Goal: Task Accomplishment & Management: Manage account settings

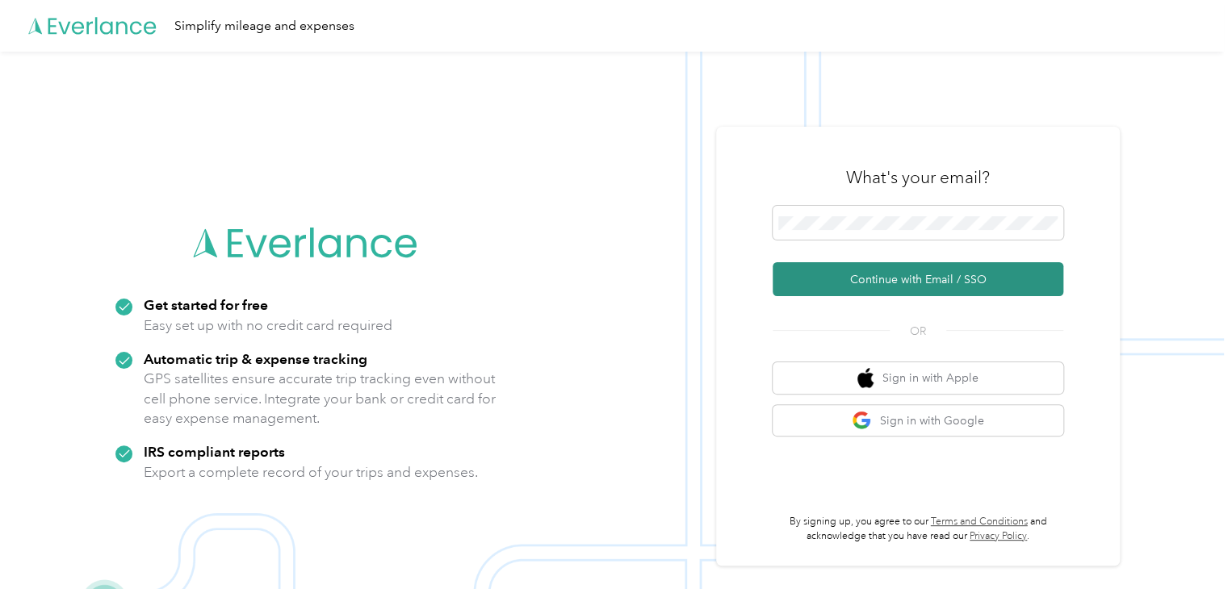
click at [904, 279] on button "Continue with Email / SSO" at bounding box center [918, 279] width 291 height 34
click at [924, 270] on button "Continue with Email / SSO" at bounding box center [918, 279] width 291 height 34
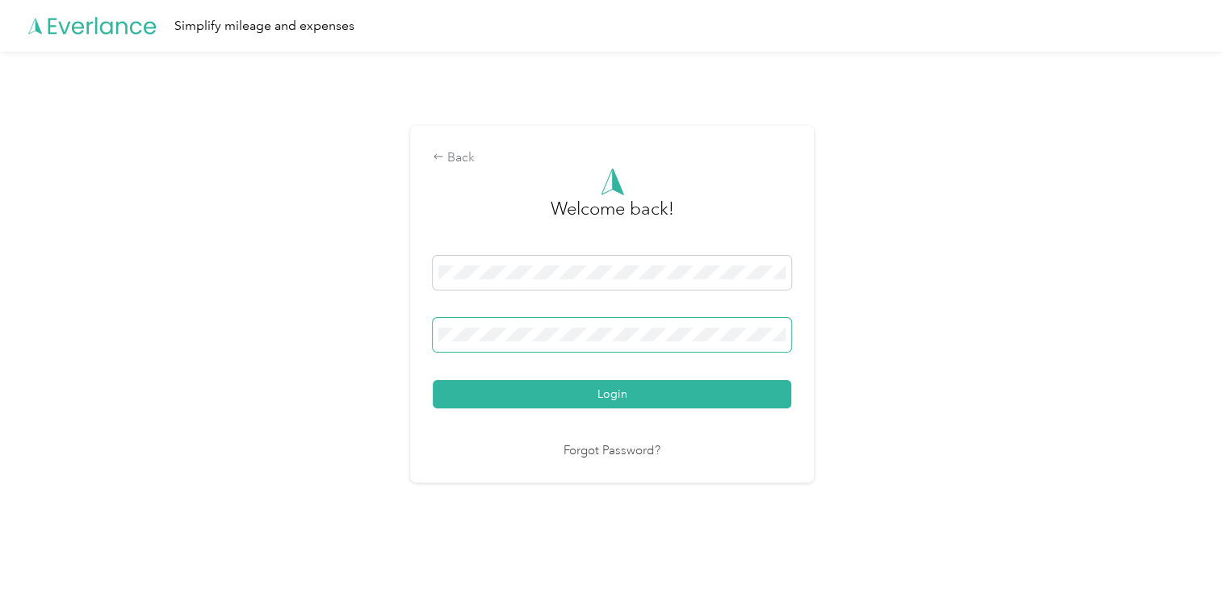
click at [590, 347] on span at bounding box center [612, 335] width 358 height 34
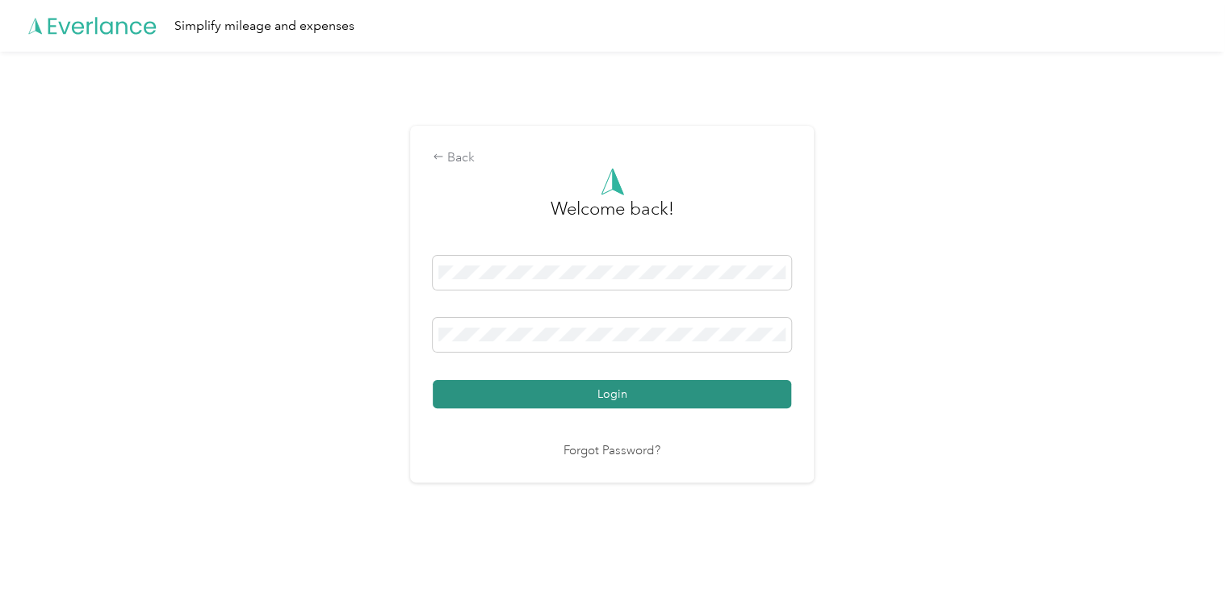
click at [599, 391] on button "Login" at bounding box center [612, 394] width 358 height 28
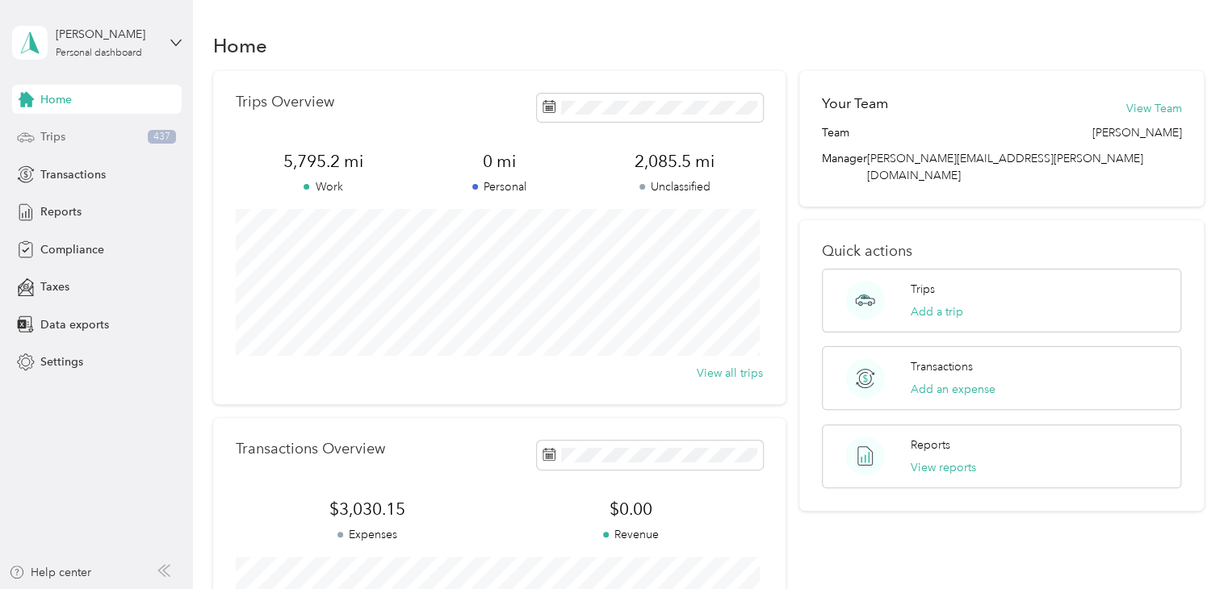
click at [41, 137] on span "Trips" at bounding box center [52, 136] width 25 height 17
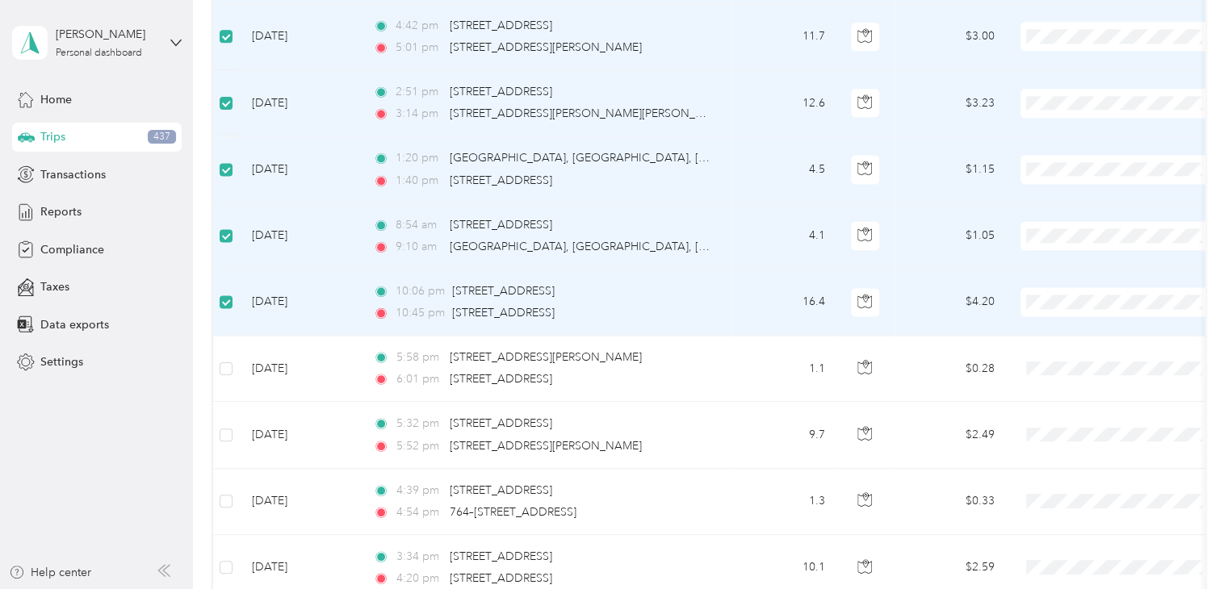
scroll to position [1290, 0]
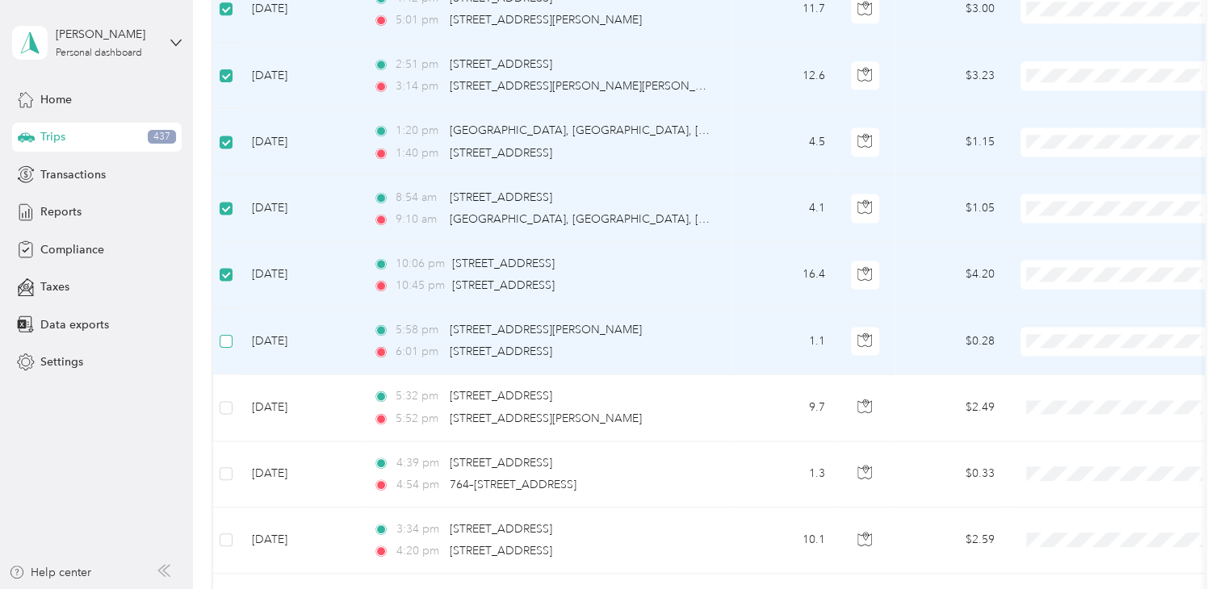
click at [224, 344] on label at bounding box center [226, 342] width 13 height 18
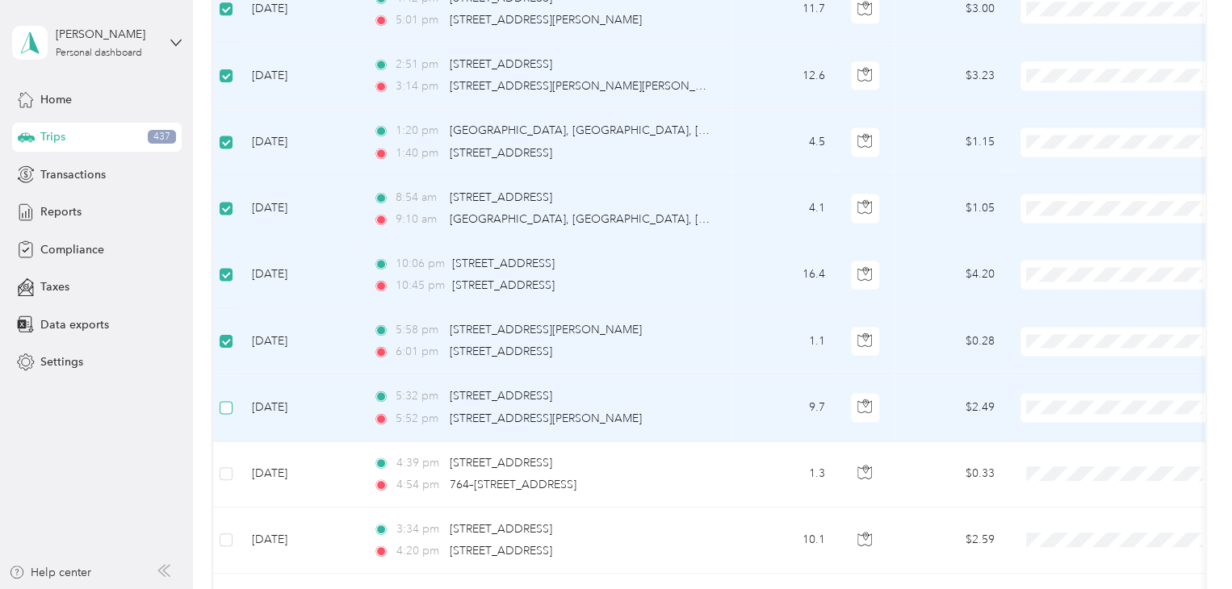
click at [231, 412] on label at bounding box center [226, 408] width 13 height 18
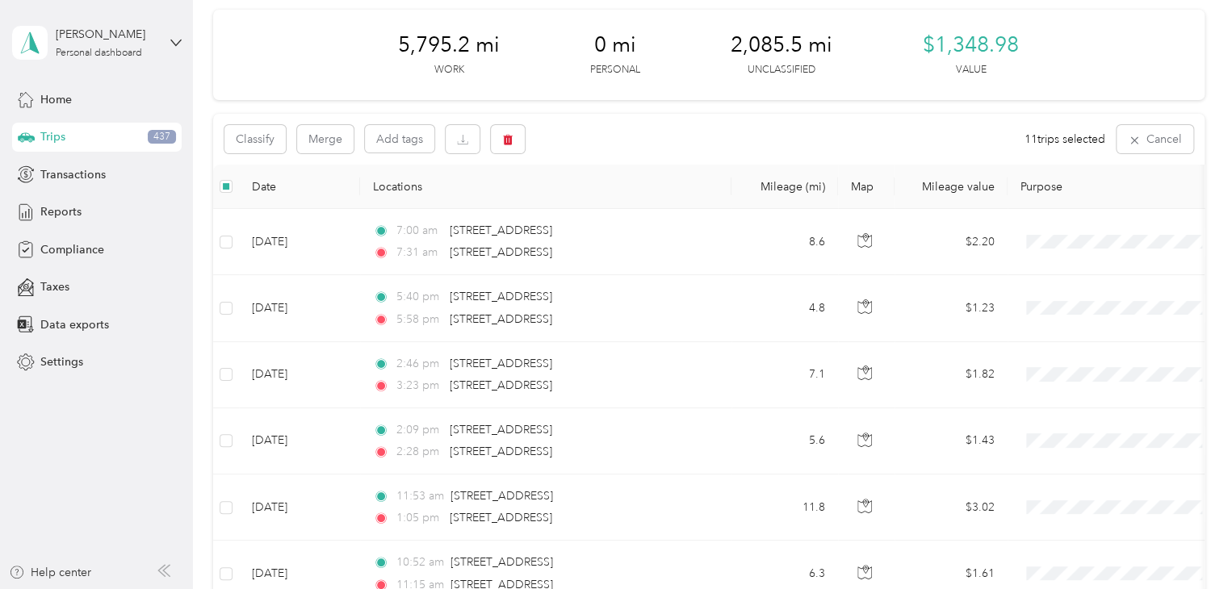
scroll to position [0, 0]
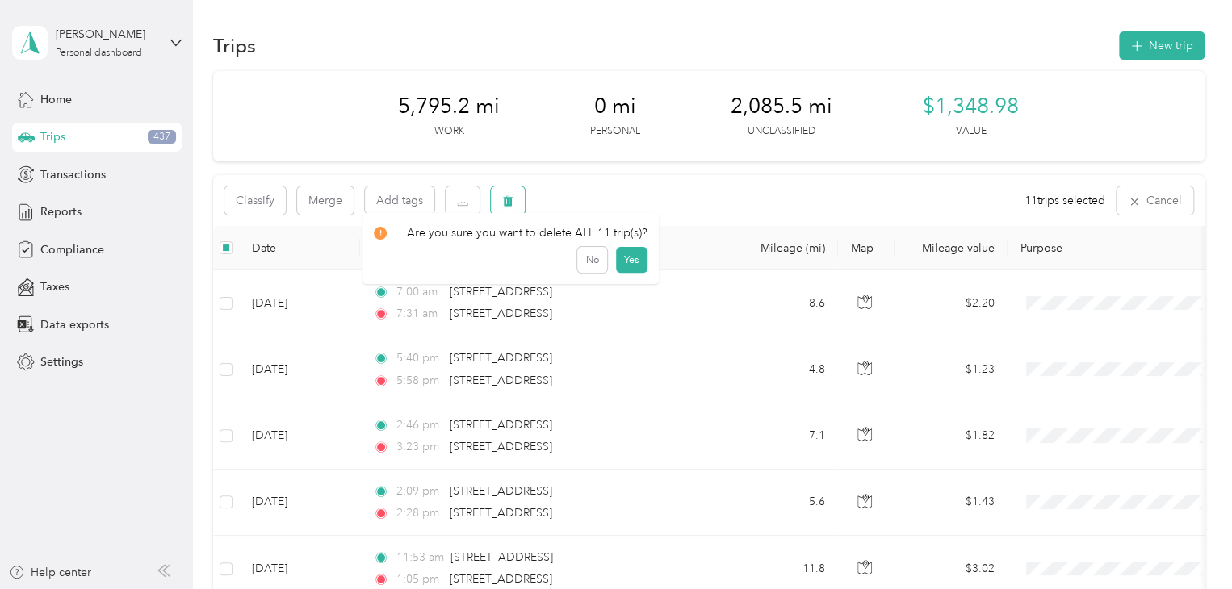
click at [508, 203] on icon "button" at bounding box center [508, 201] width 10 height 10
click at [630, 268] on button "Yes" at bounding box center [630, 268] width 31 height 26
click at [515, 194] on button "button" at bounding box center [508, 201] width 34 height 28
click at [631, 266] on button "Yes" at bounding box center [627, 268] width 31 height 26
click at [506, 212] on button "button" at bounding box center [508, 201] width 34 height 28
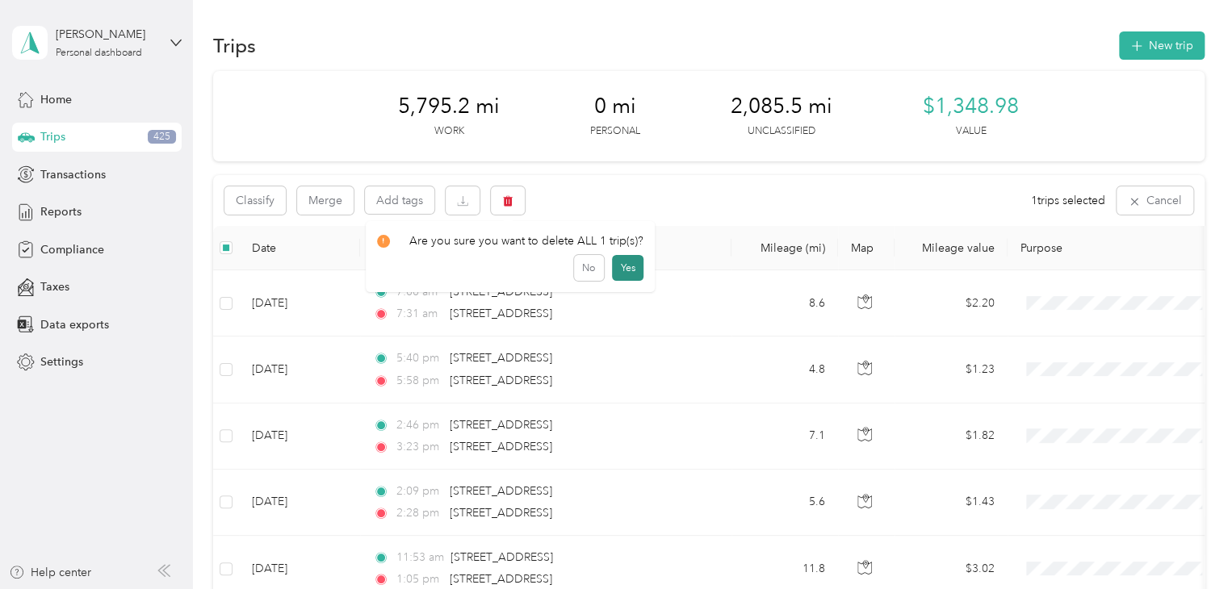
click at [623, 272] on button "Yes" at bounding box center [627, 268] width 31 height 26
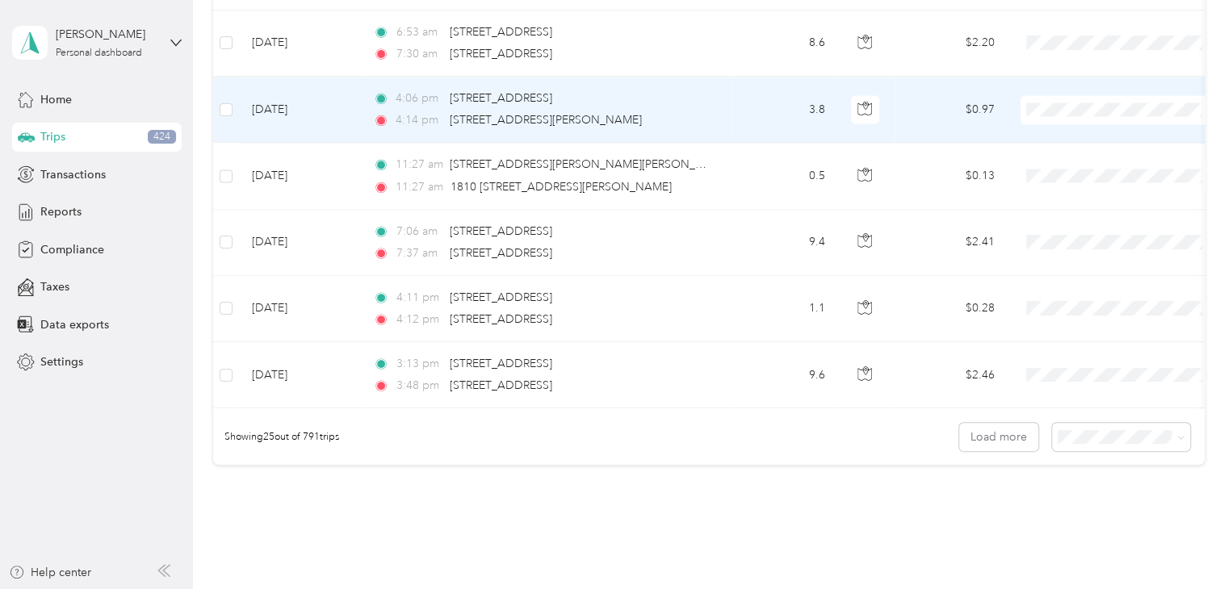
scroll to position [1534, 0]
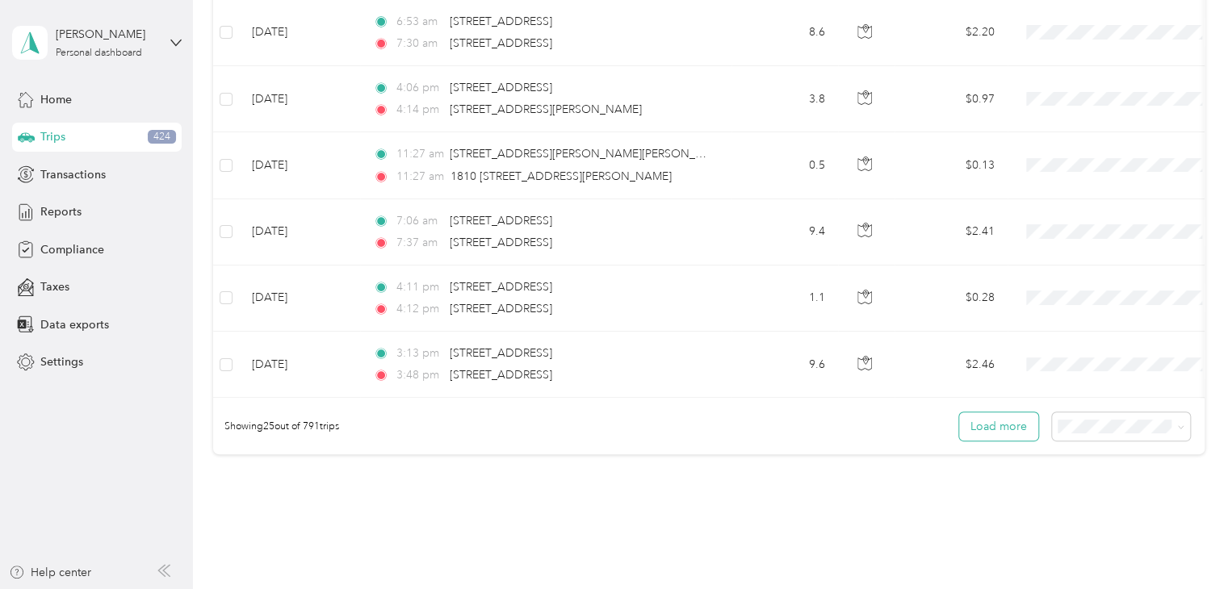
click at [1015, 438] on button "Load more" at bounding box center [998, 427] width 79 height 28
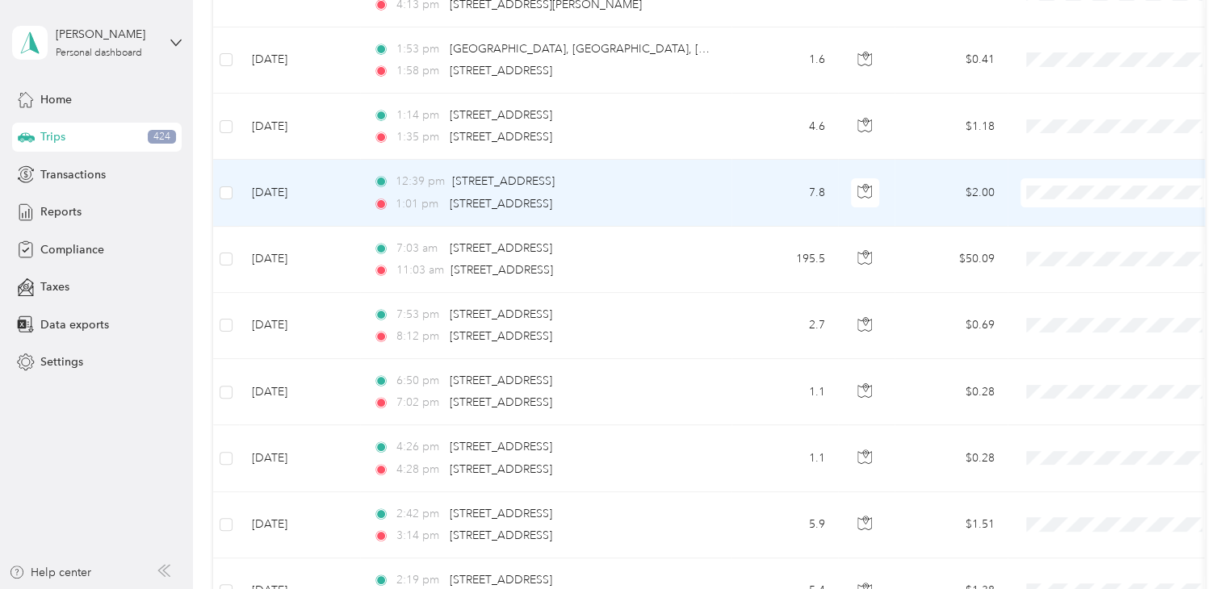
scroll to position [2905, 0]
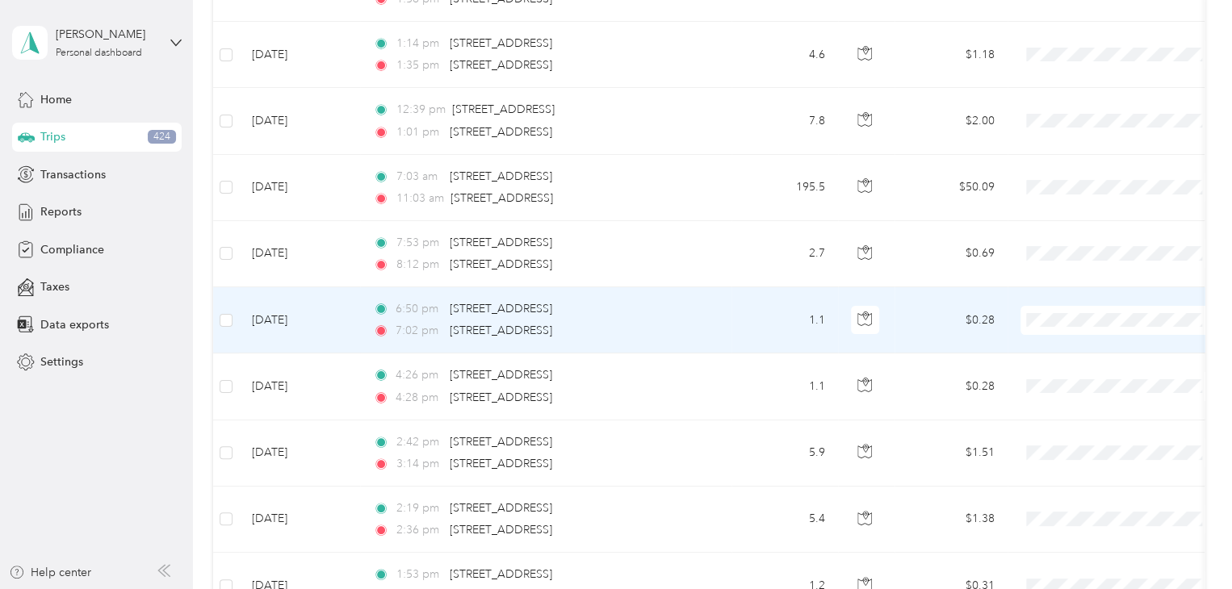
click at [213, 302] on td at bounding box center [226, 320] width 26 height 66
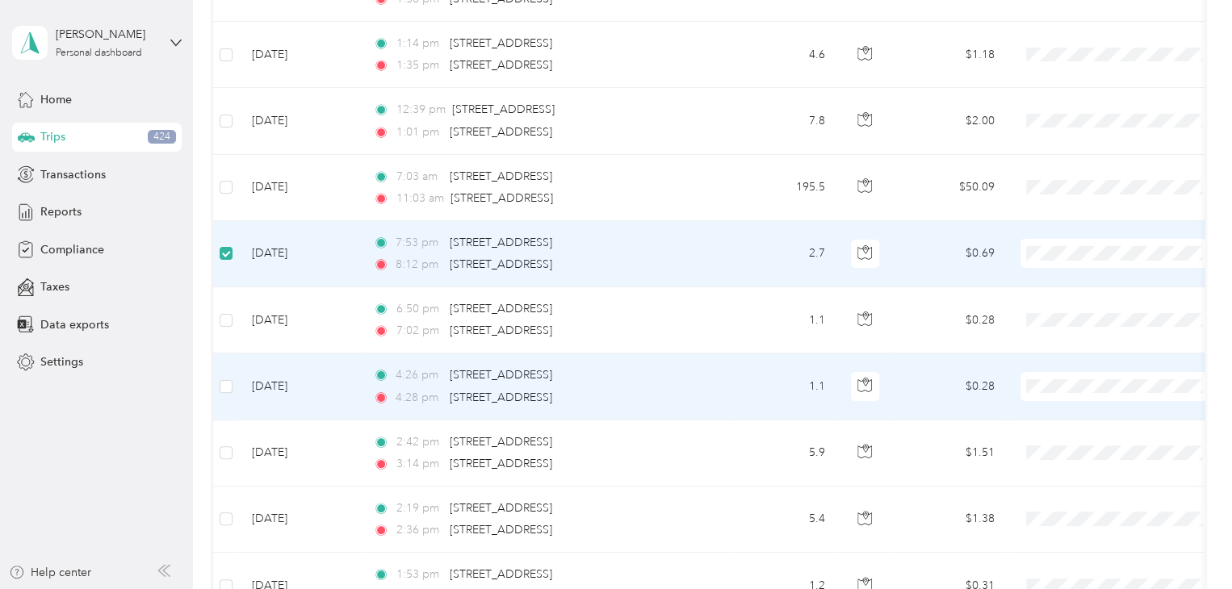
click at [351, 388] on td "[DATE]" at bounding box center [299, 387] width 121 height 66
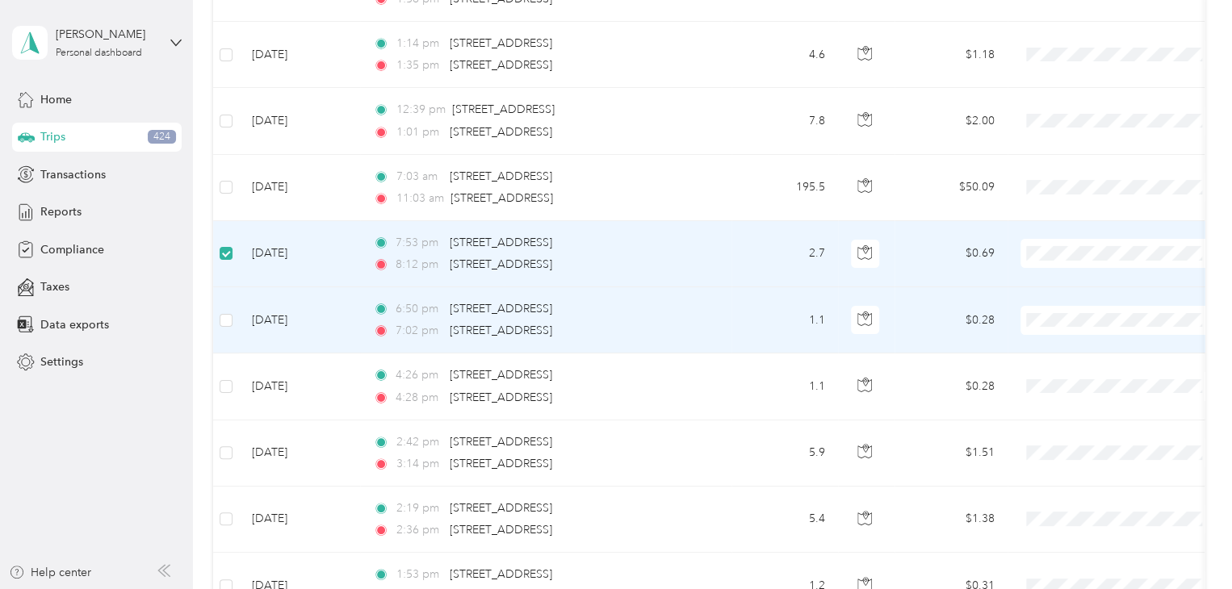
click at [233, 314] on td at bounding box center [226, 320] width 26 height 66
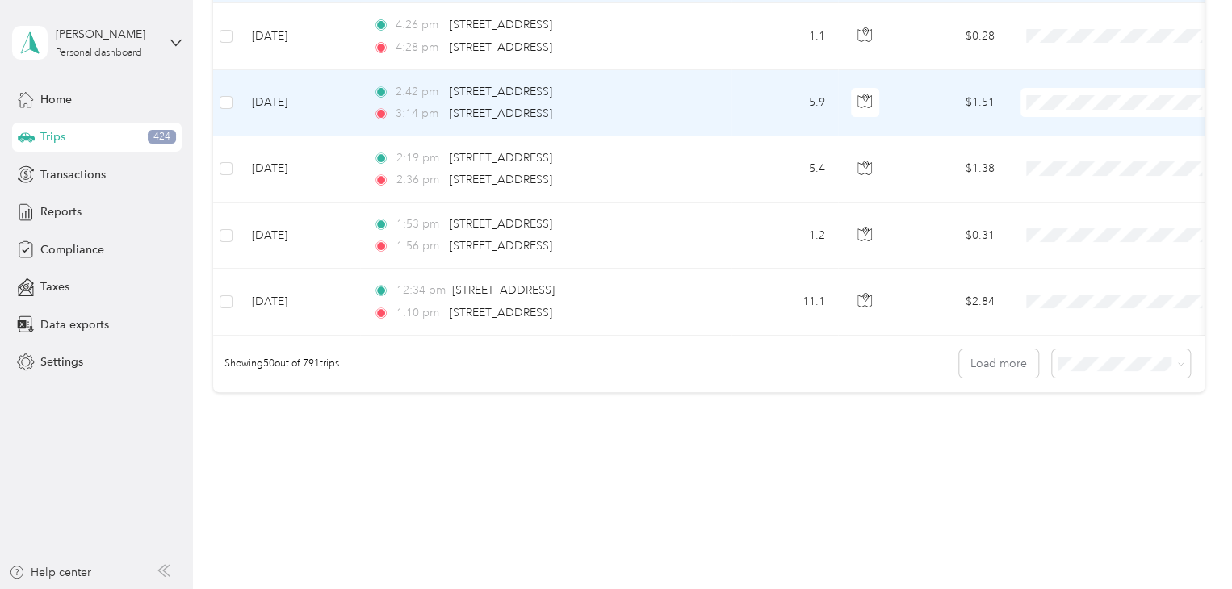
scroll to position [3285, 0]
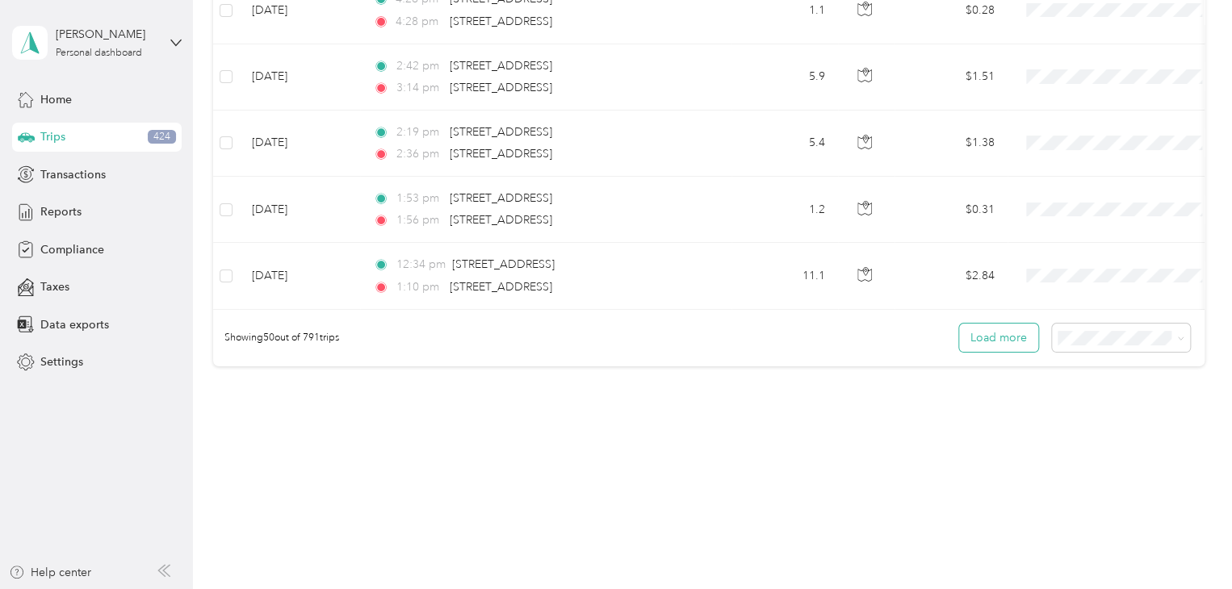
click at [986, 335] on button "Load more" at bounding box center [998, 338] width 79 height 28
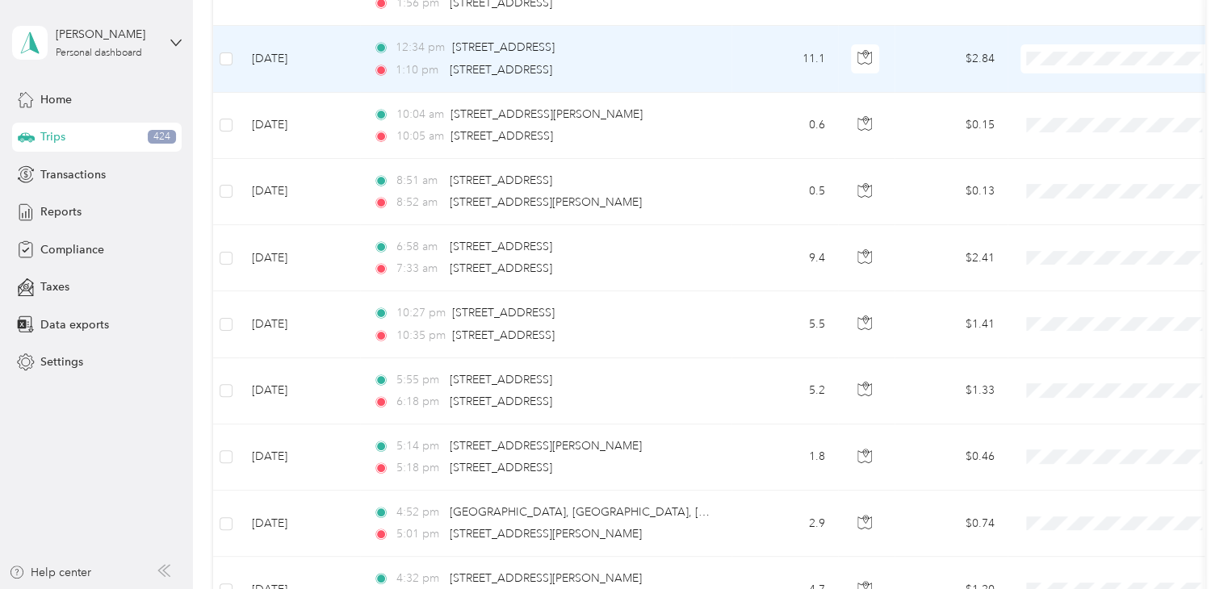
scroll to position [3527, 0]
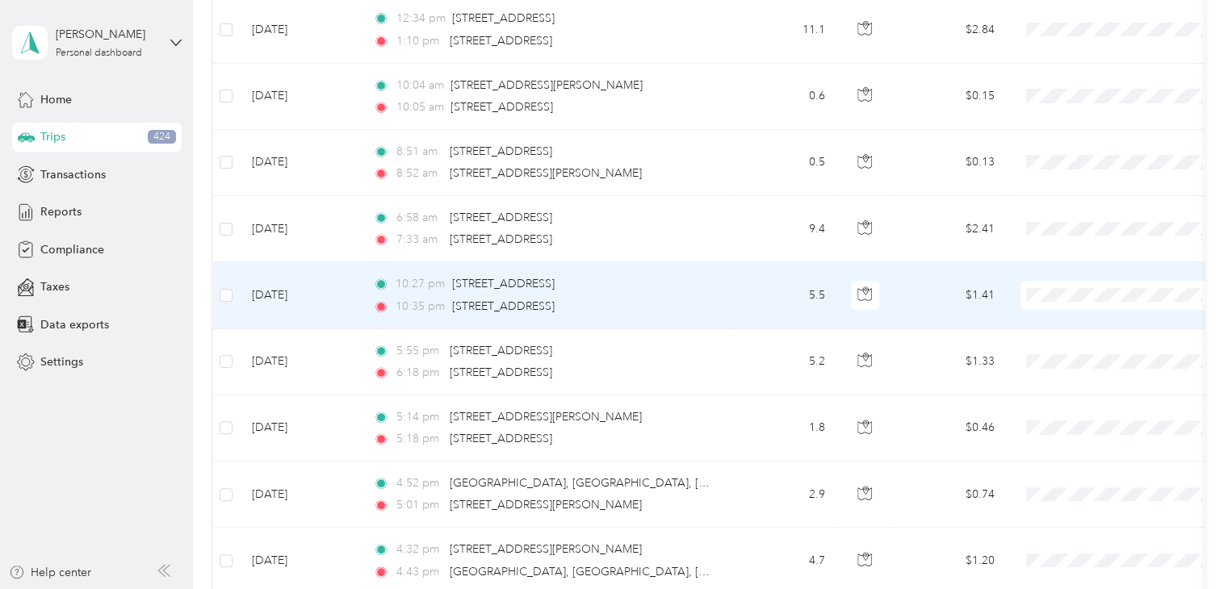
click at [233, 288] on td at bounding box center [226, 295] width 26 height 66
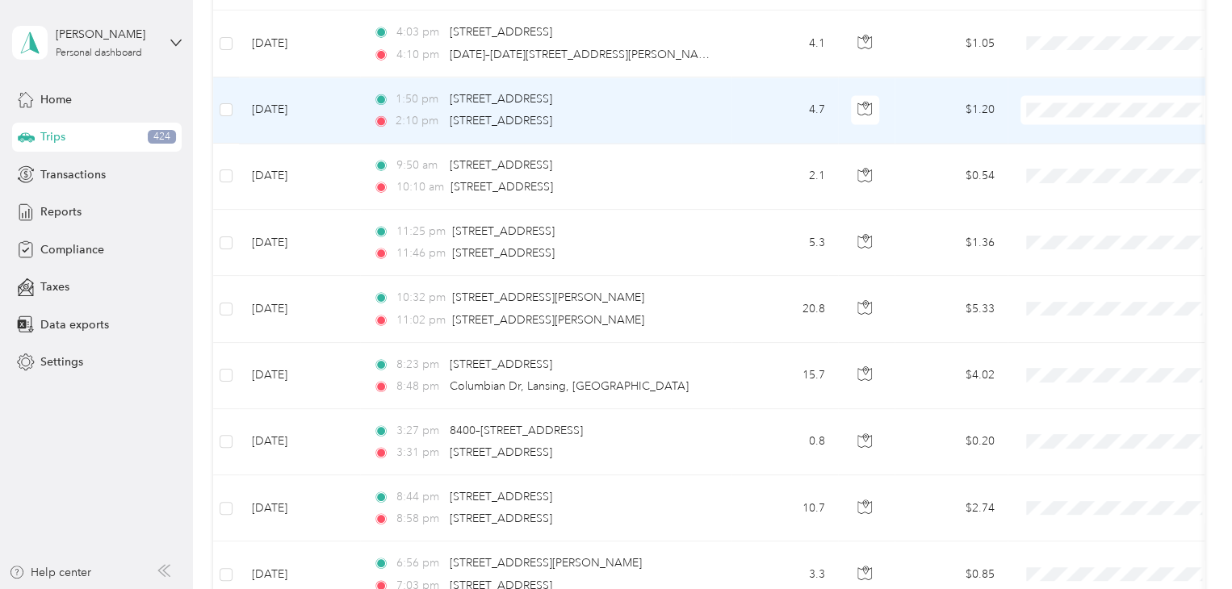
scroll to position [4577, 0]
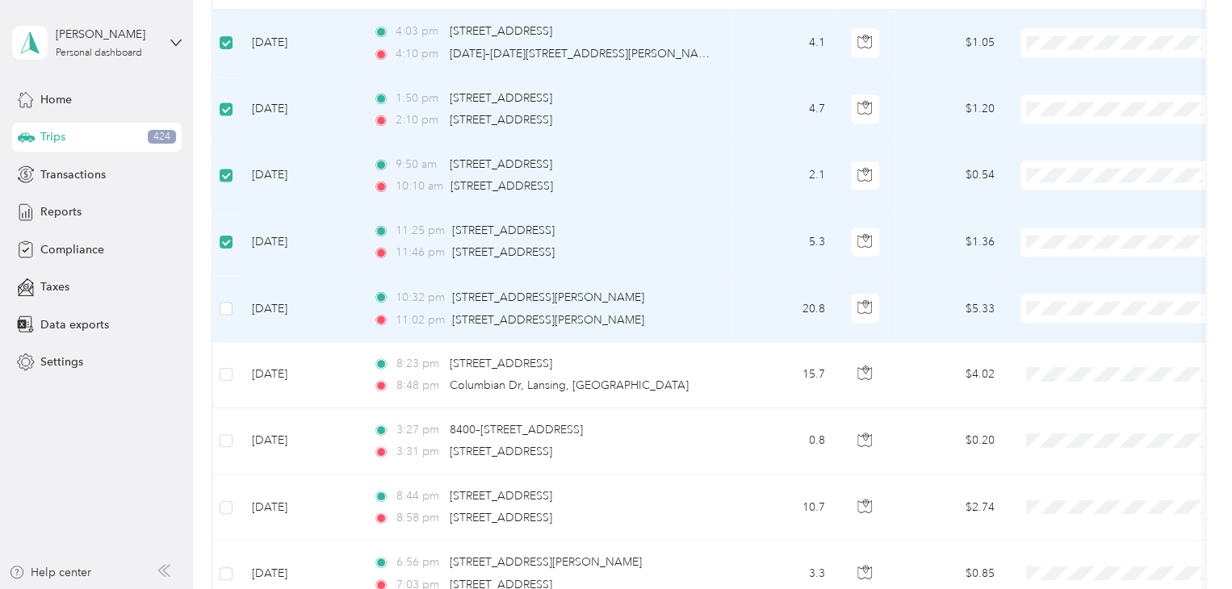
click at [233, 297] on td at bounding box center [226, 308] width 26 height 66
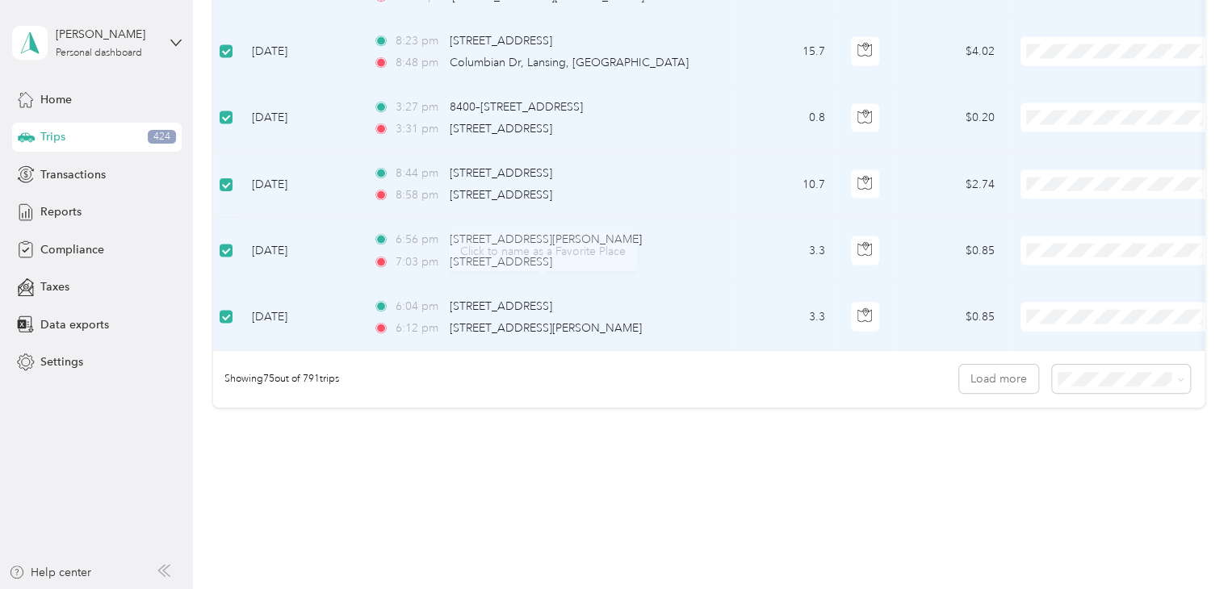
scroll to position [4941, 0]
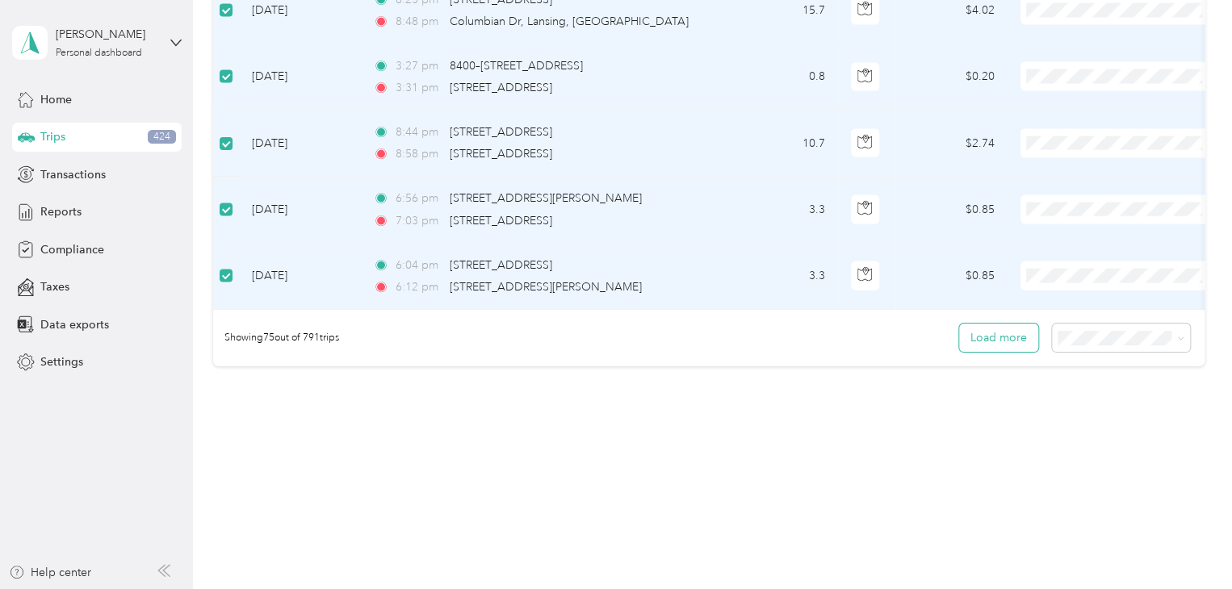
click at [1003, 337] on button "Load more" at bounding box center [998, 338] width 79 height 28
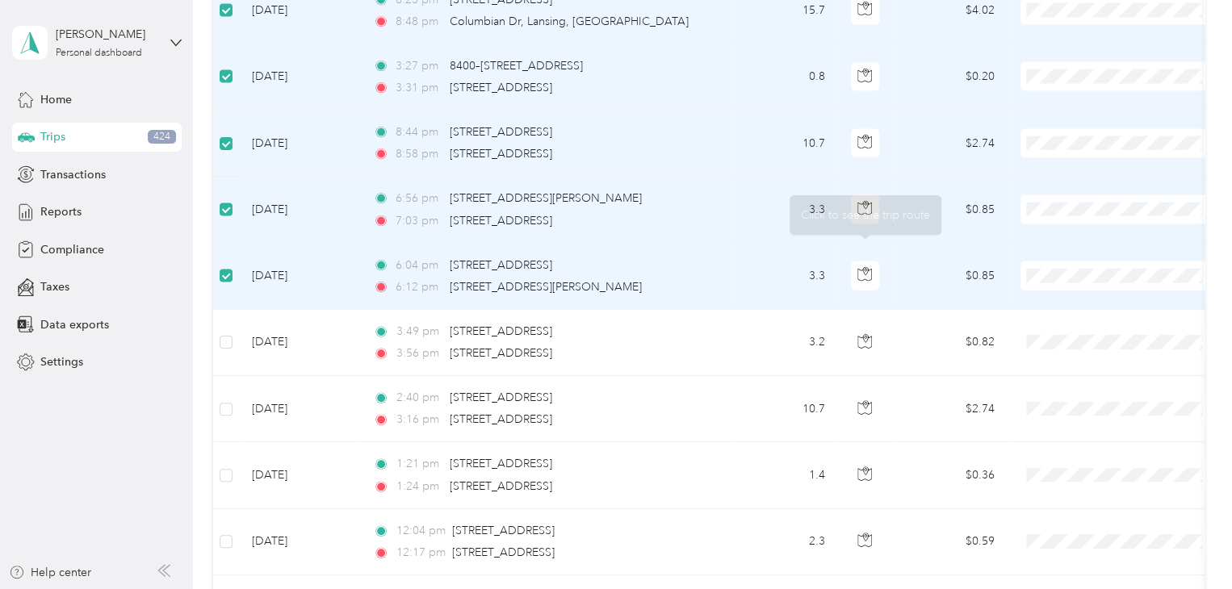
scroll to position [5183, 0]
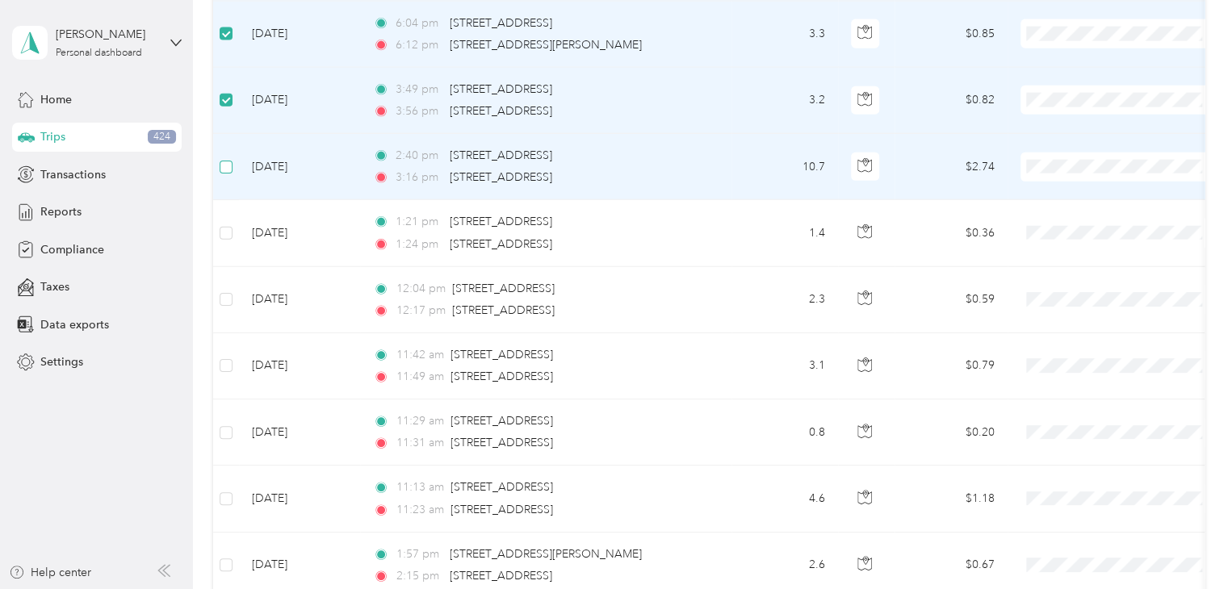
click at [226, 158] on label at bounding box center [226, 167] width 13 height 18
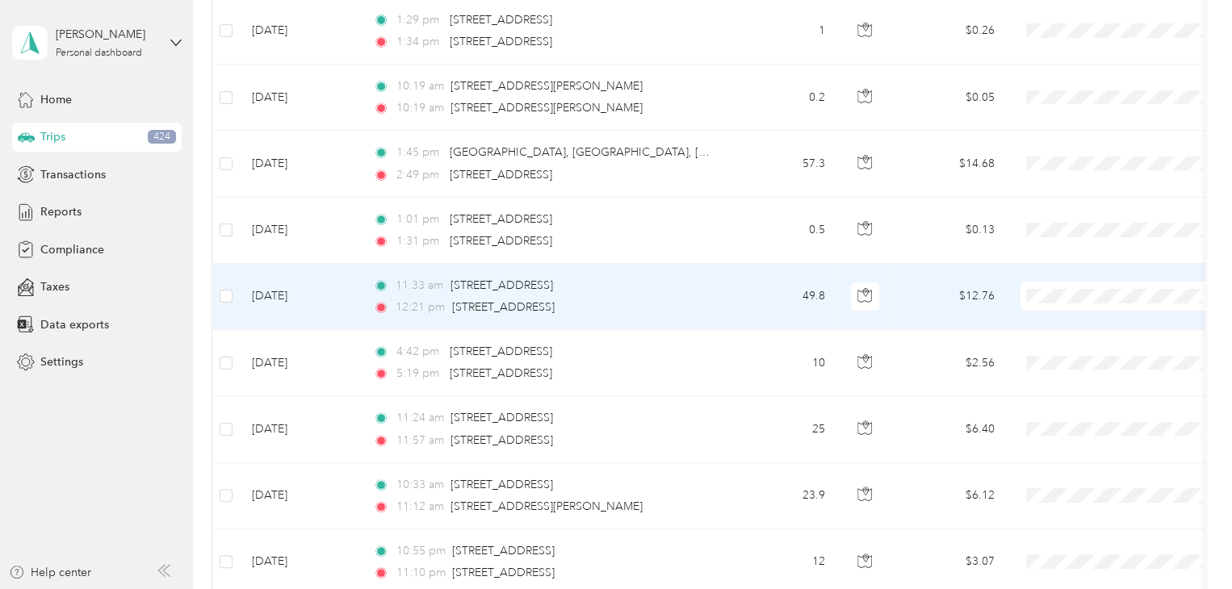
scroll to position [6394, 0]
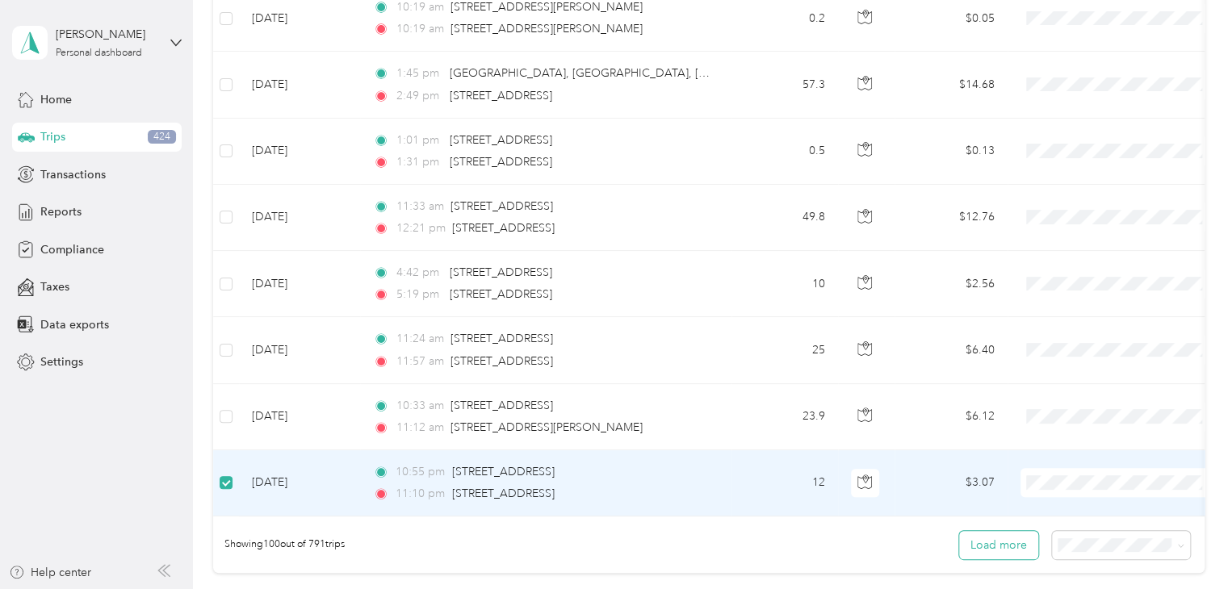
click at [992, 543] on button "Load more" at bounding box center [998, 545] width 79 height 28
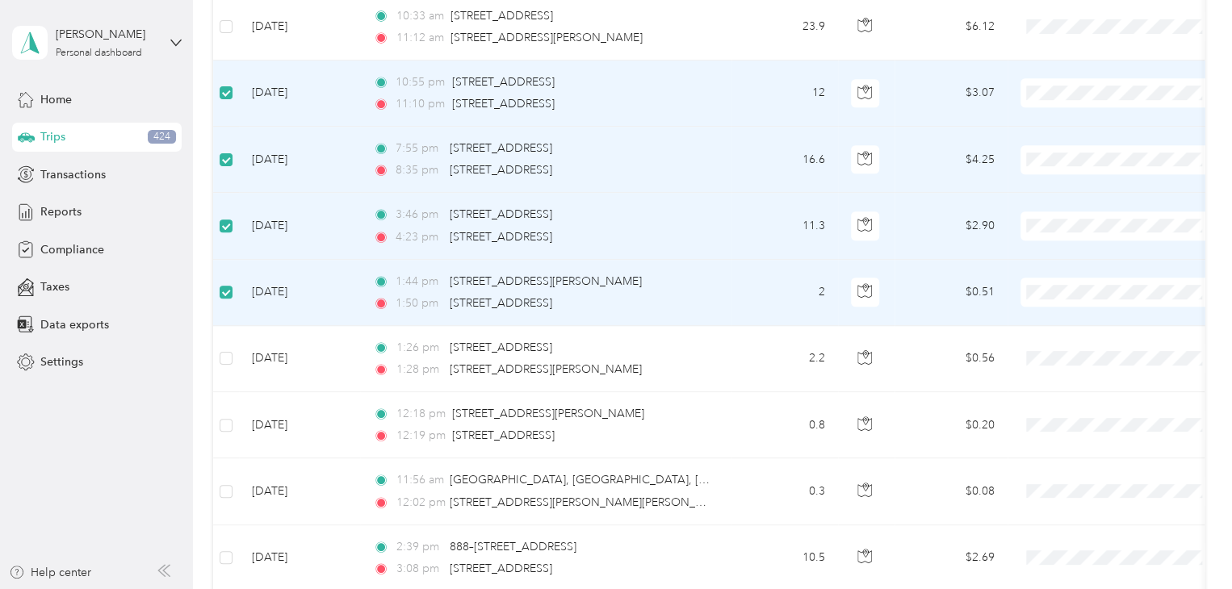
scroll to position [6798, 0]
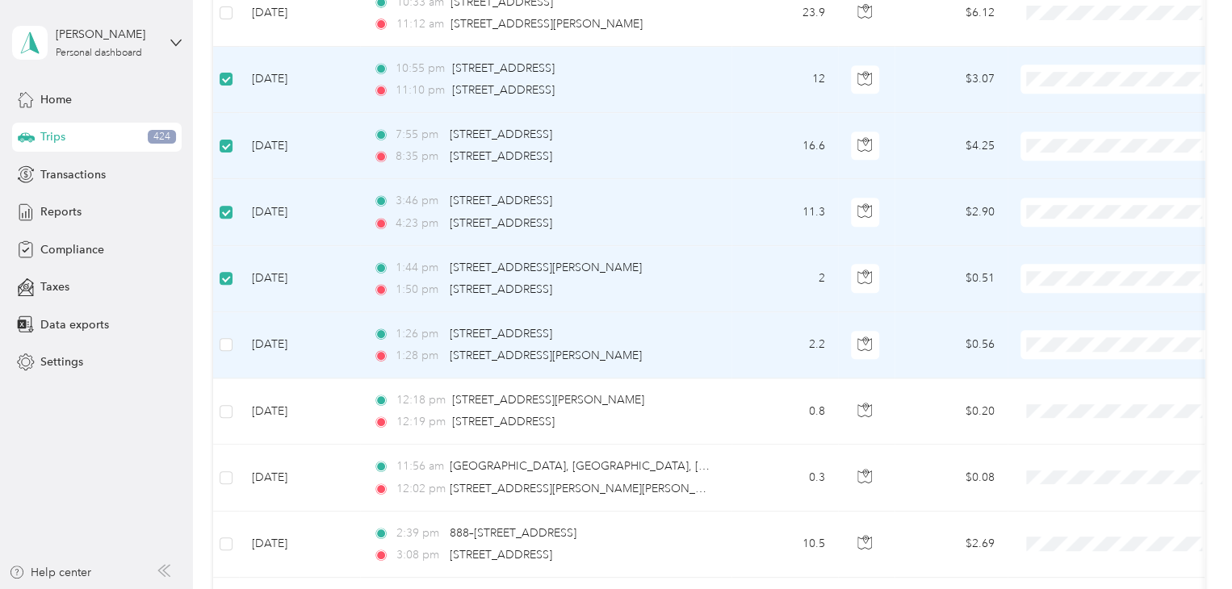
click at [215, 324] on td at bounding box center [226, 345] width 26 height 66
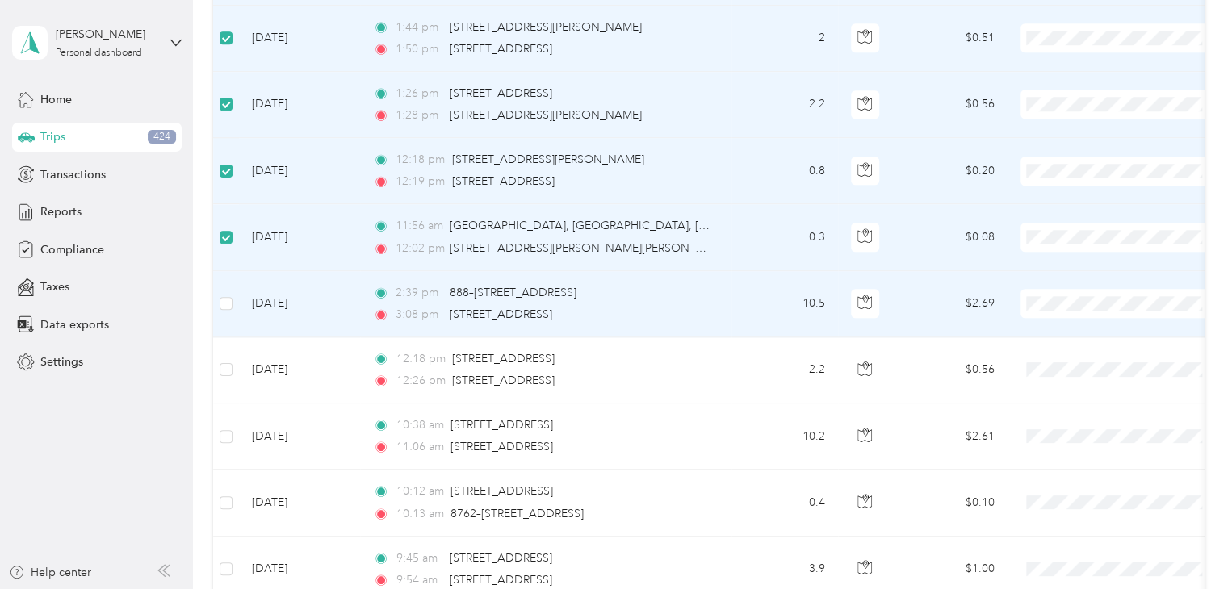
scroll to position [7040, 0]
click at [233, 283] on td at bounding box center [226, 303] width 26 height 66
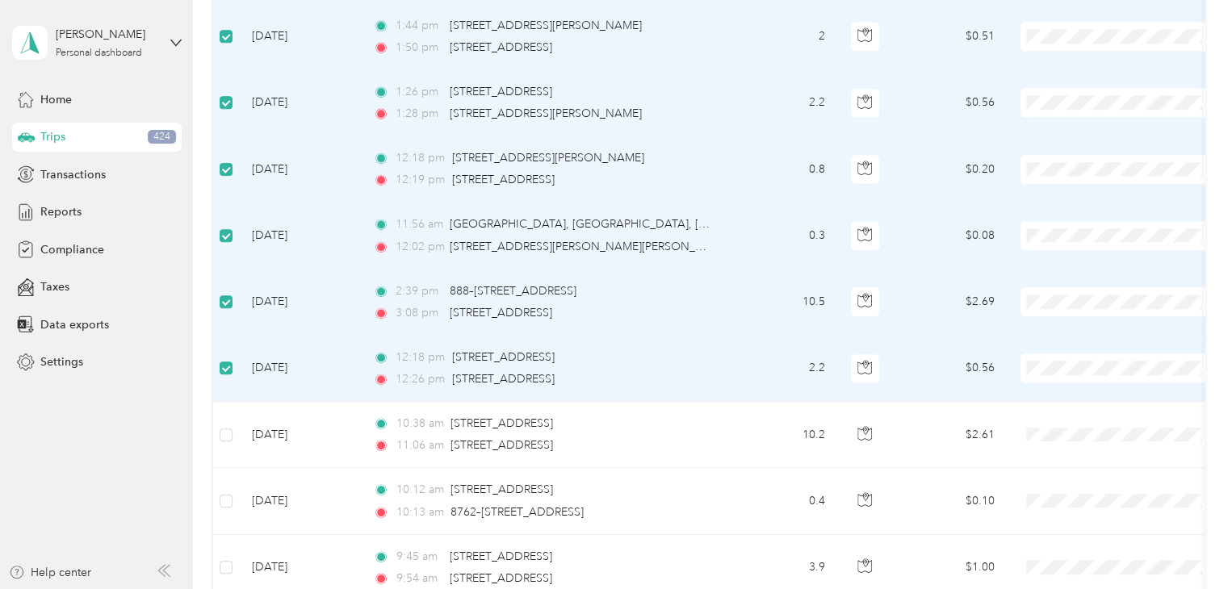
scroll to position [7202, 0]
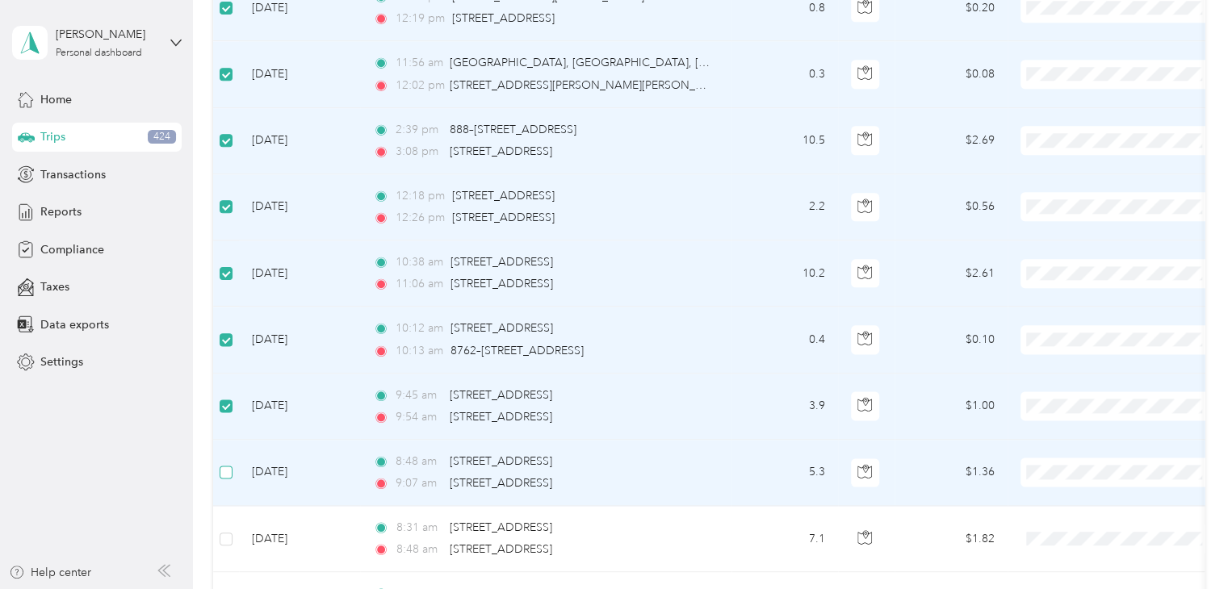
click at [231, 463] on label at bounding box center [226, 472] width 13 height 18
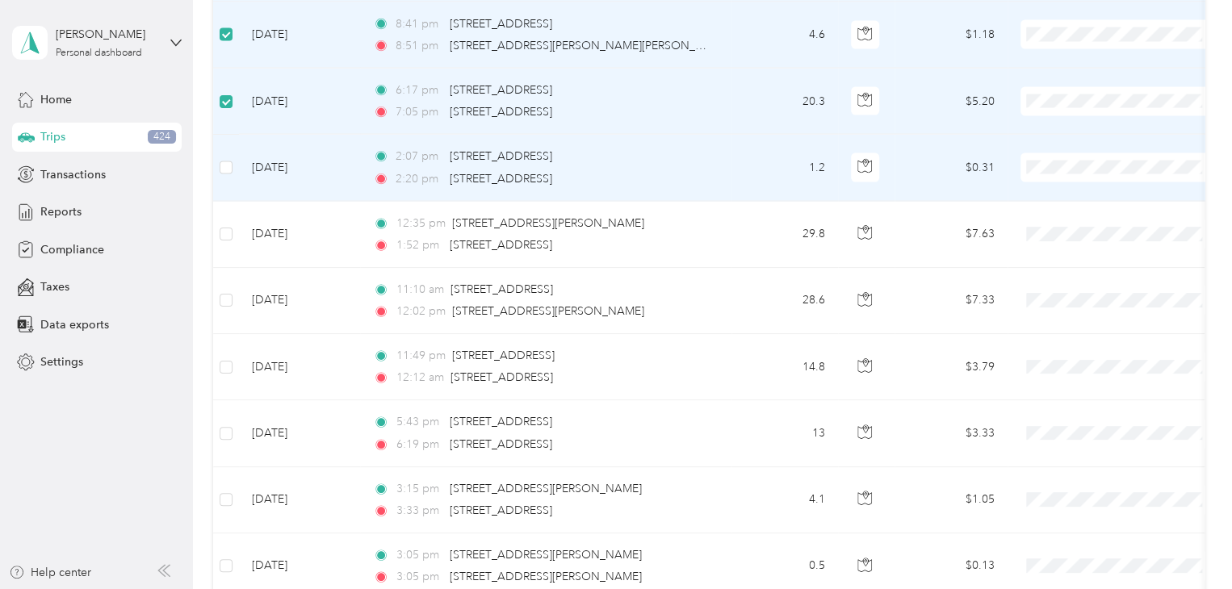
scroll to position [7928, 0]
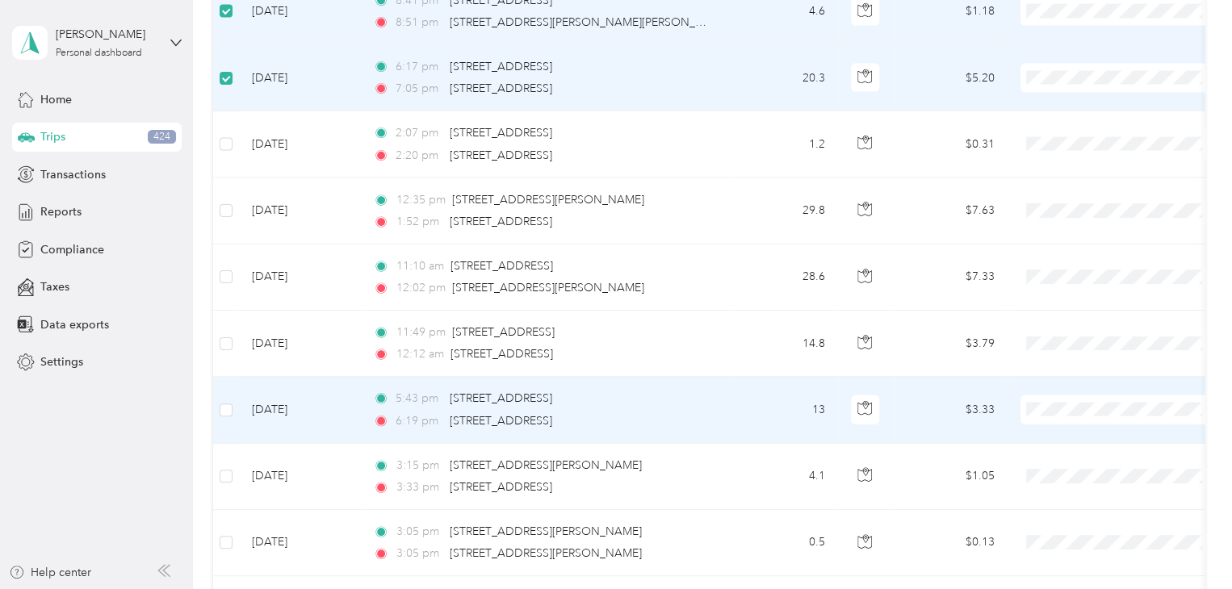
click at [216, 383] on td at bounding box center [226, 410] width 26 height 66
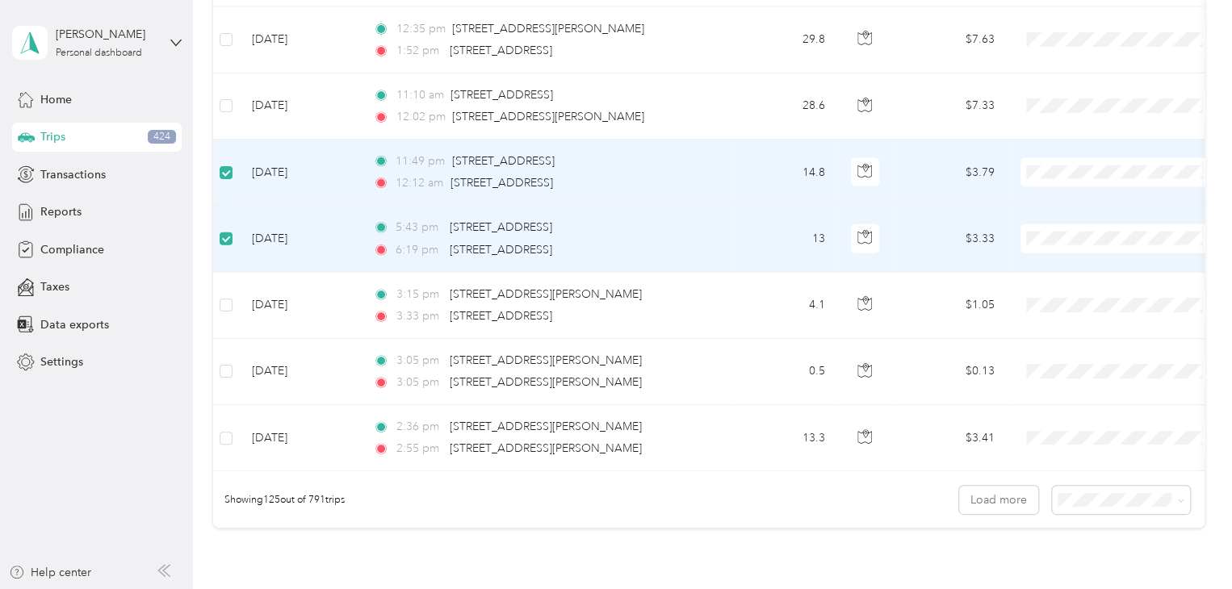
scroll to position [8171, 0]
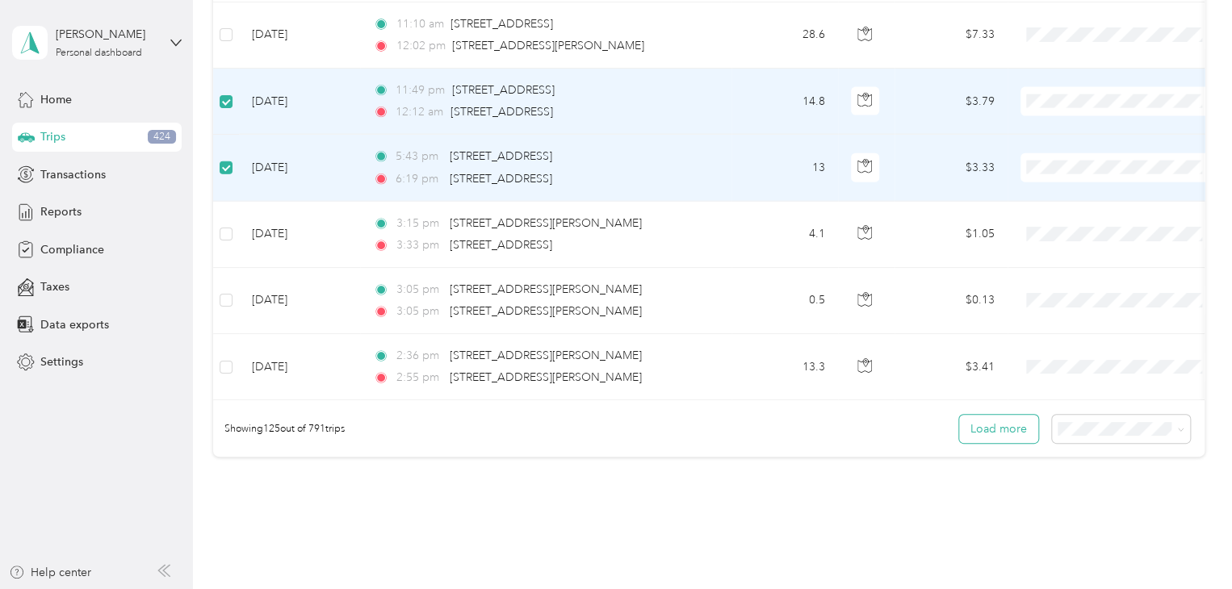
click at [1009, 419] on button "Load more" at bounding box center [998, 429] width 79 height 28
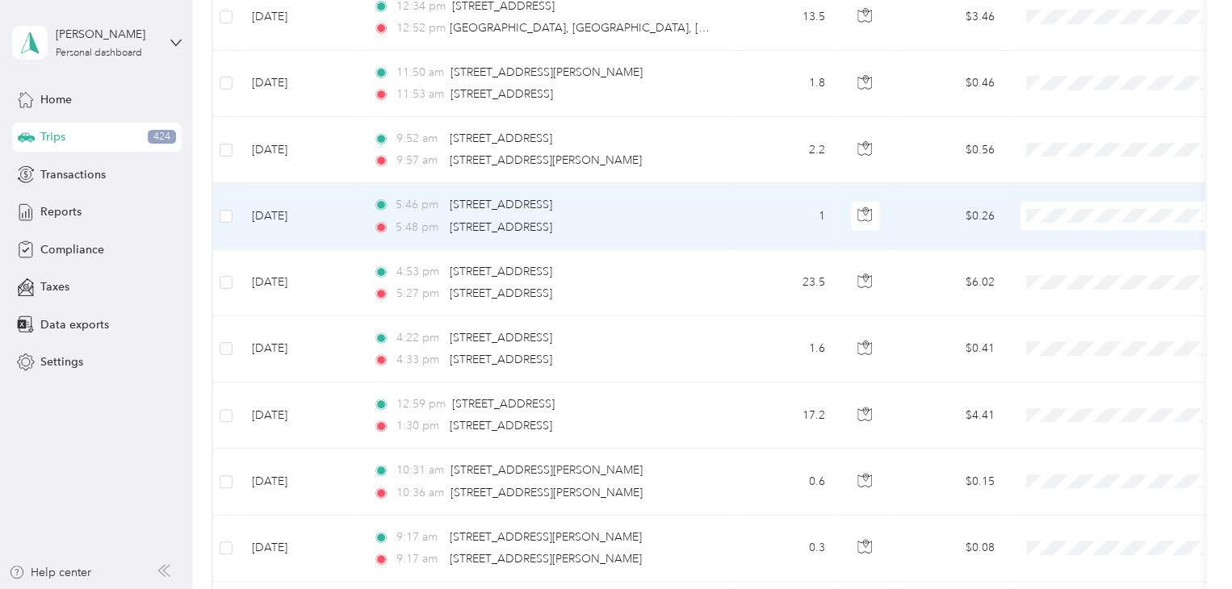
scroll to position [8655, 0]
click at [239, 192] on td "[DATE]" at bounding box center [299, 215] width 121 height 66
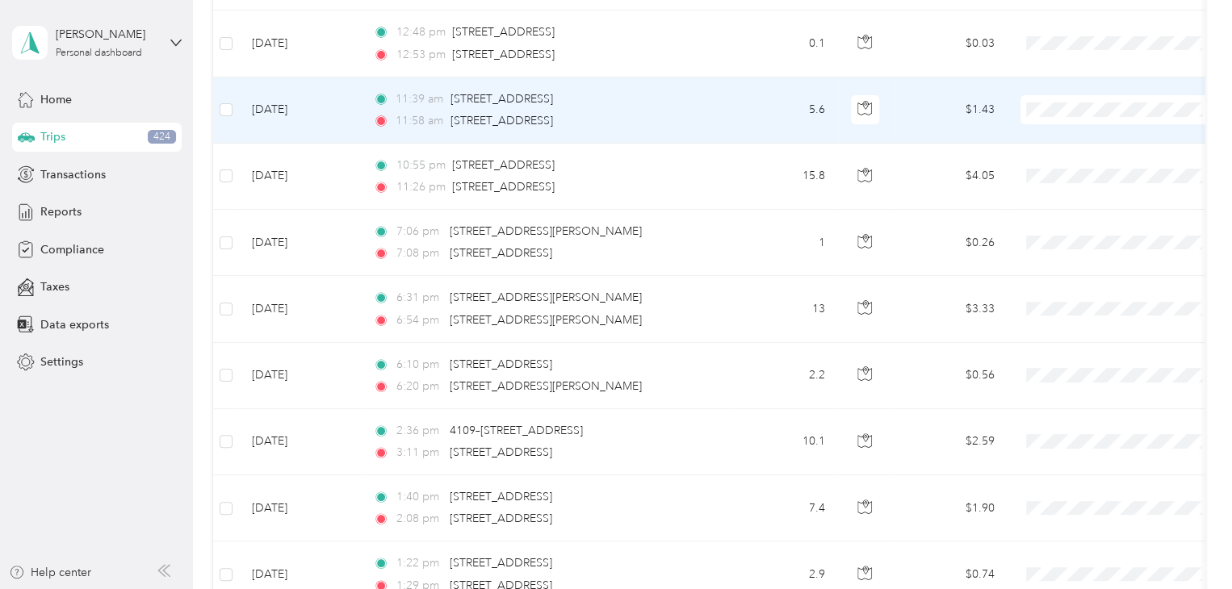
scroll to position [9382, 0]
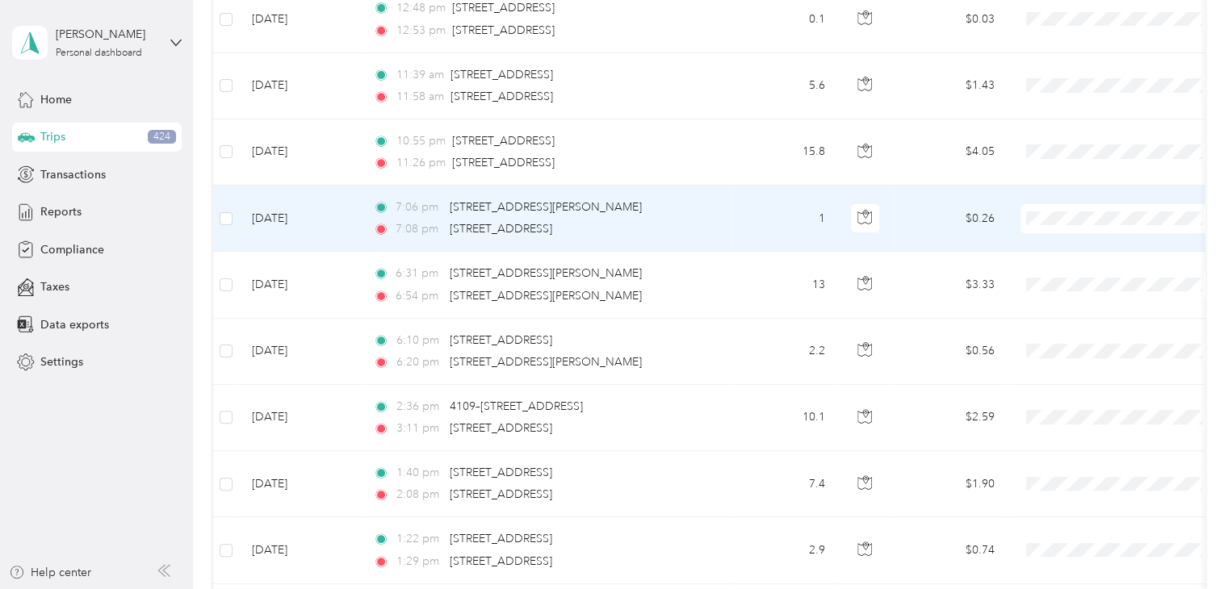
click at [218, 188] on td at bounding box center [226, 219] width 26 height 66
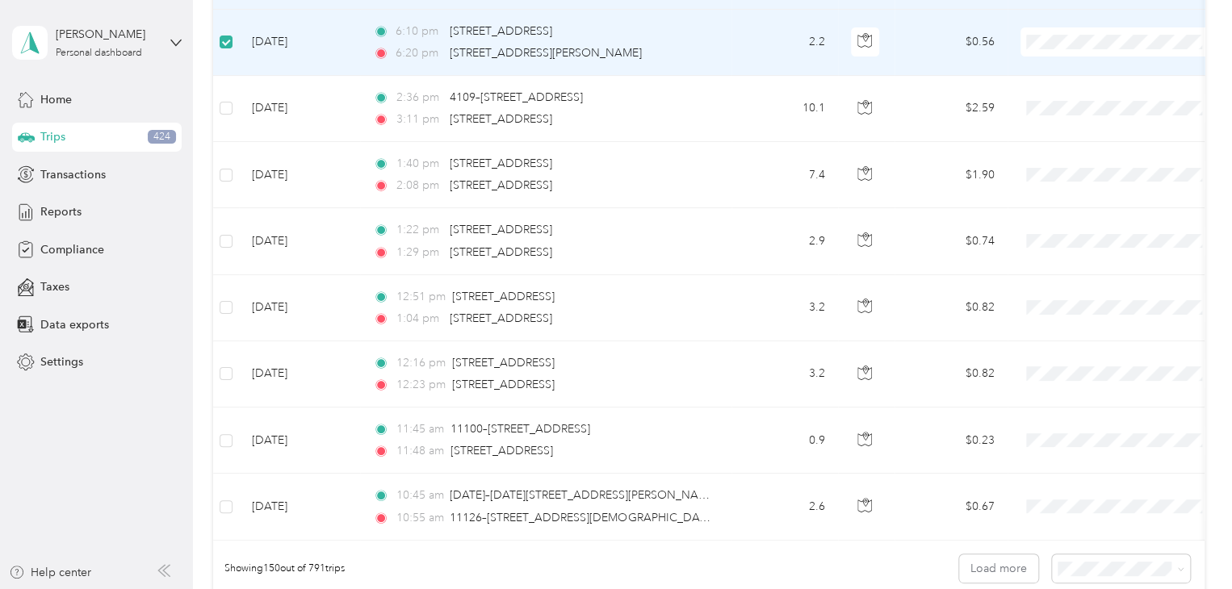
scroll to position [9705, 0]
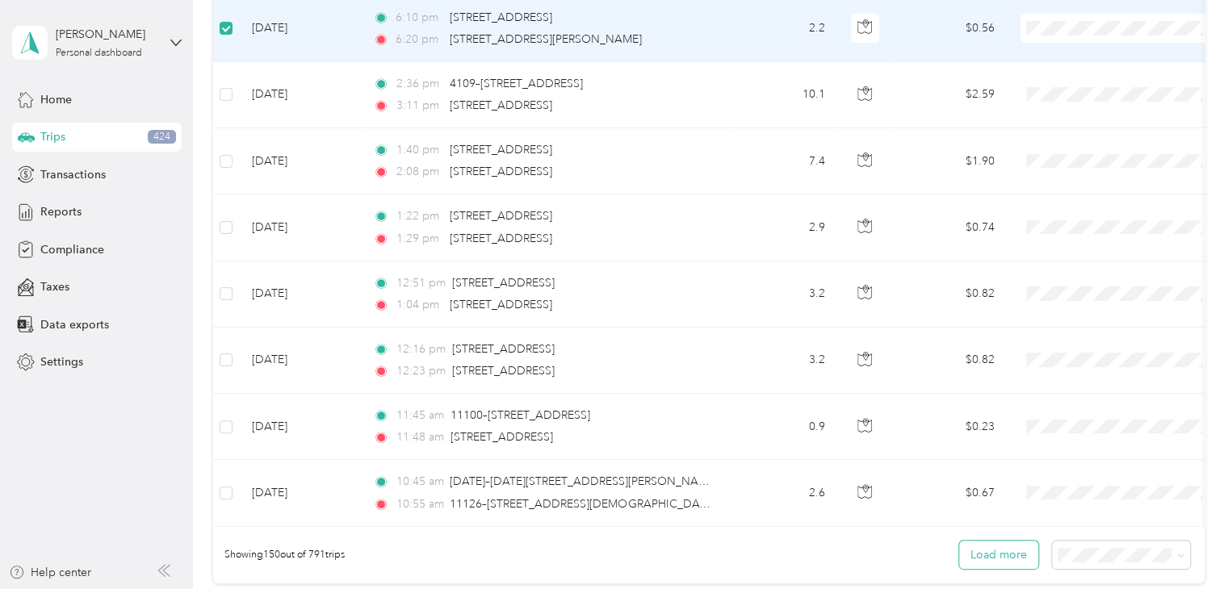
click at [978, 541] on button "Load more" at bounding box center [998, 555] width 79 height 28
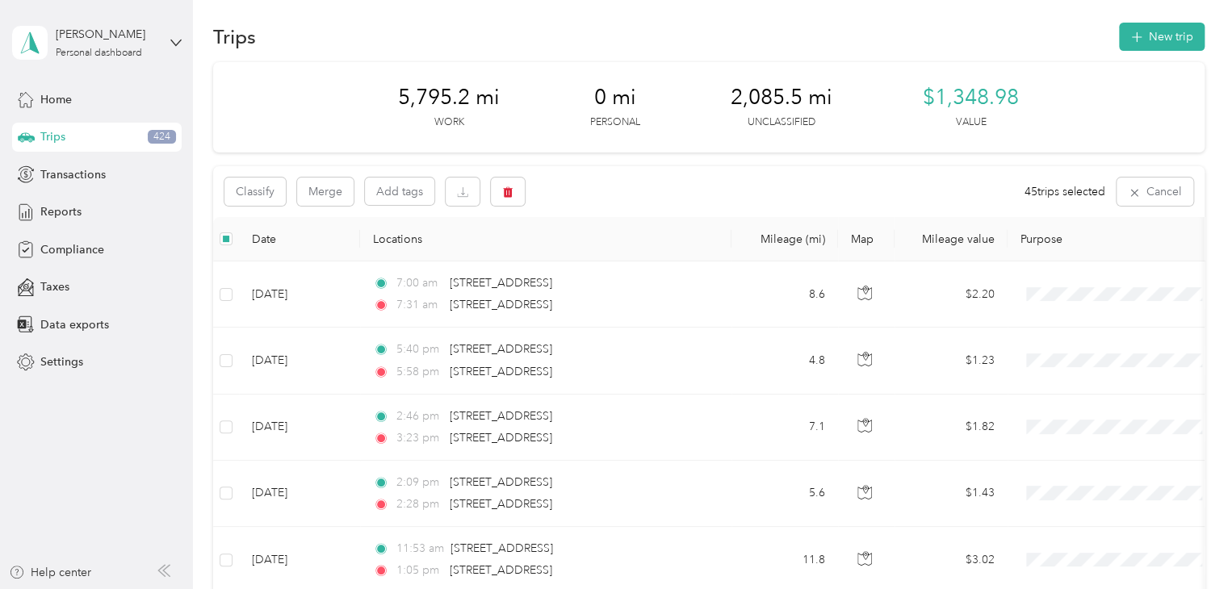
scroll to position [0, 0]
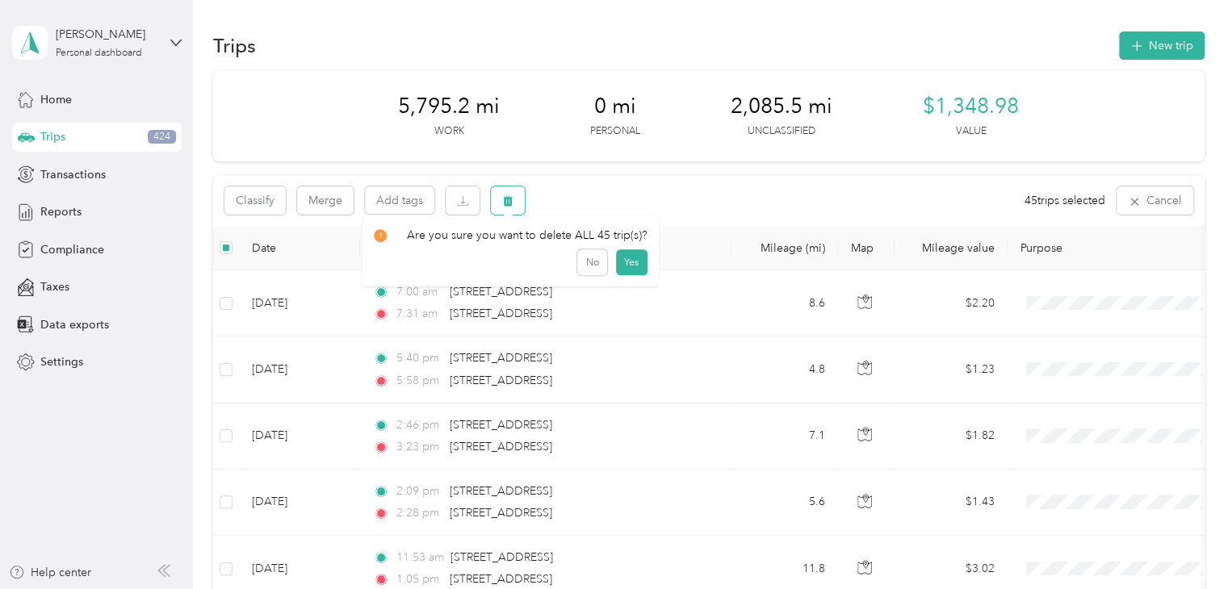
click at [504, 198] on icon "button" at bounding box center [508, 201] width 10 height 10
click at [623, 267] on button "Yes" at bounding box center [630, 268] width 31 height 26
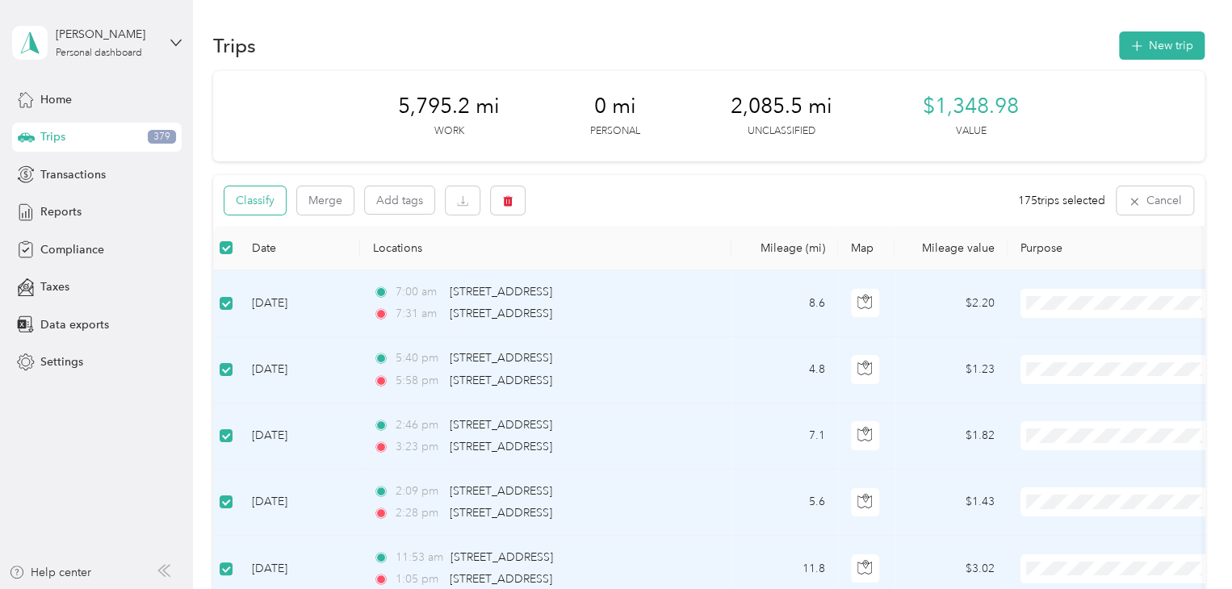
click at [262, 203] on button "Classify" at bounding box center [254, 201] width 61 height 28
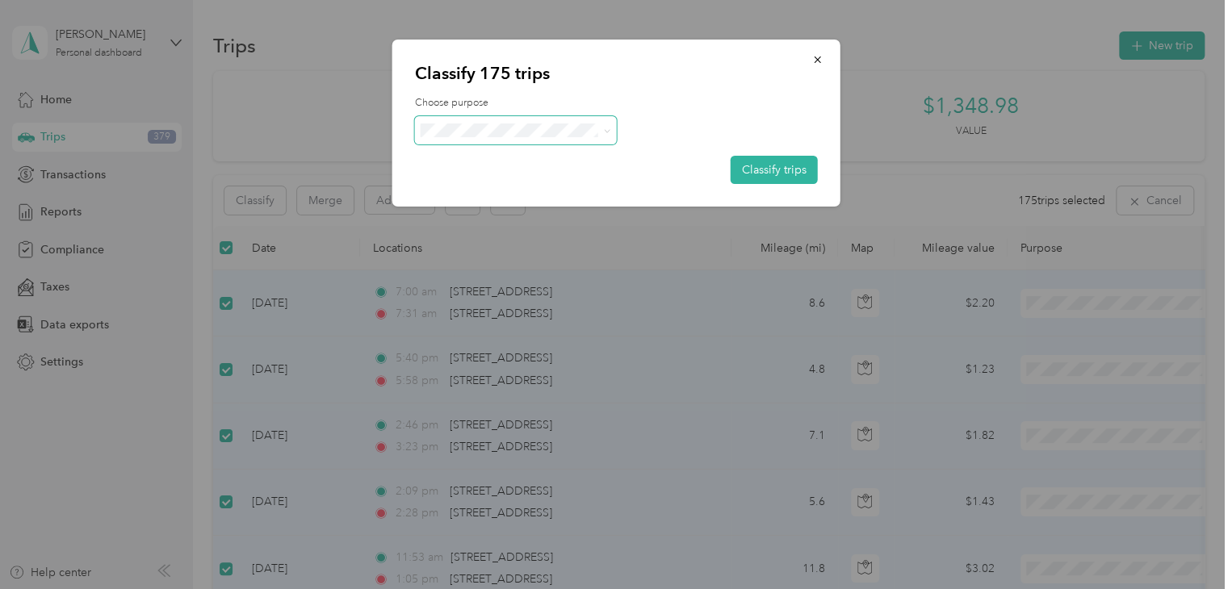
click at [604, 129] on icon at bounding box center [606, 131] width 7 height 7
click at [556, 156] on span "School Specialty" at bounding box center [530, 160] width 150 height 17
click at [765, 177] on button "Classify trips" at bounding box center [774, 170] width 87 height 28
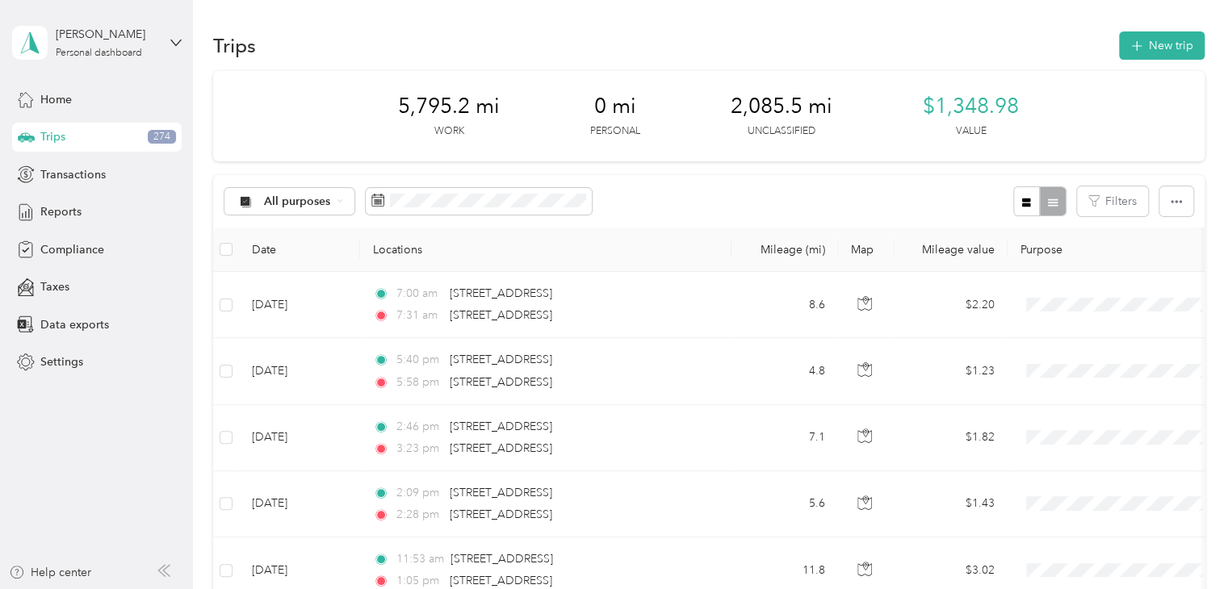
click at [236, 256] on th at bounding box center [226, 250] width 26 height 44
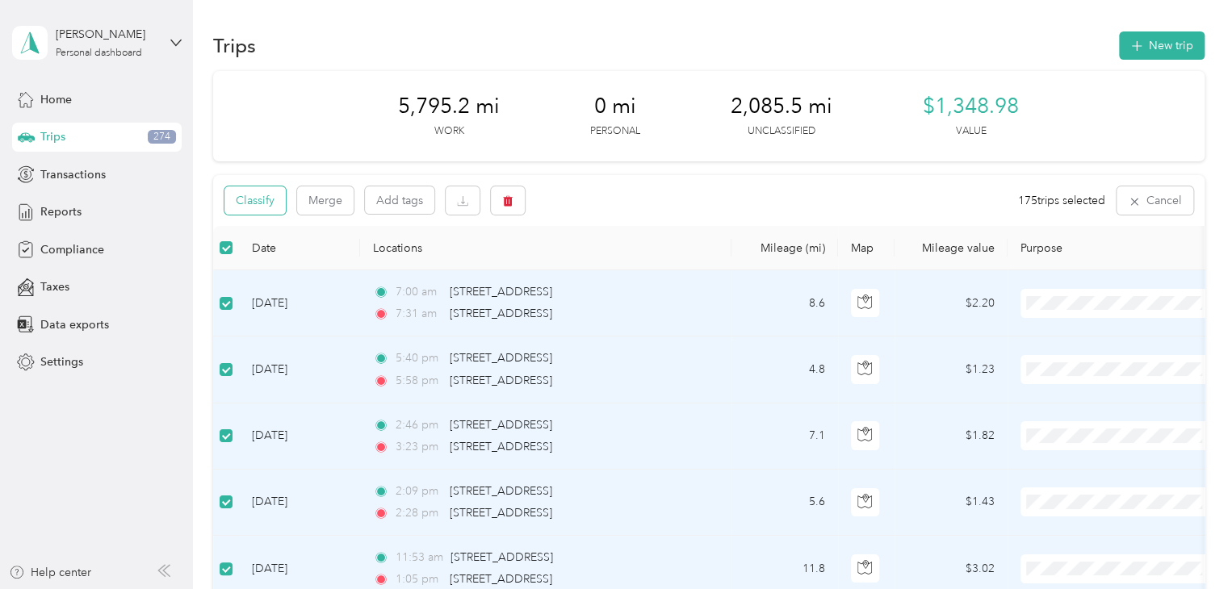
click at [269, 201] on button "Classify" at bounding box center [254, 201] width 61 height 28
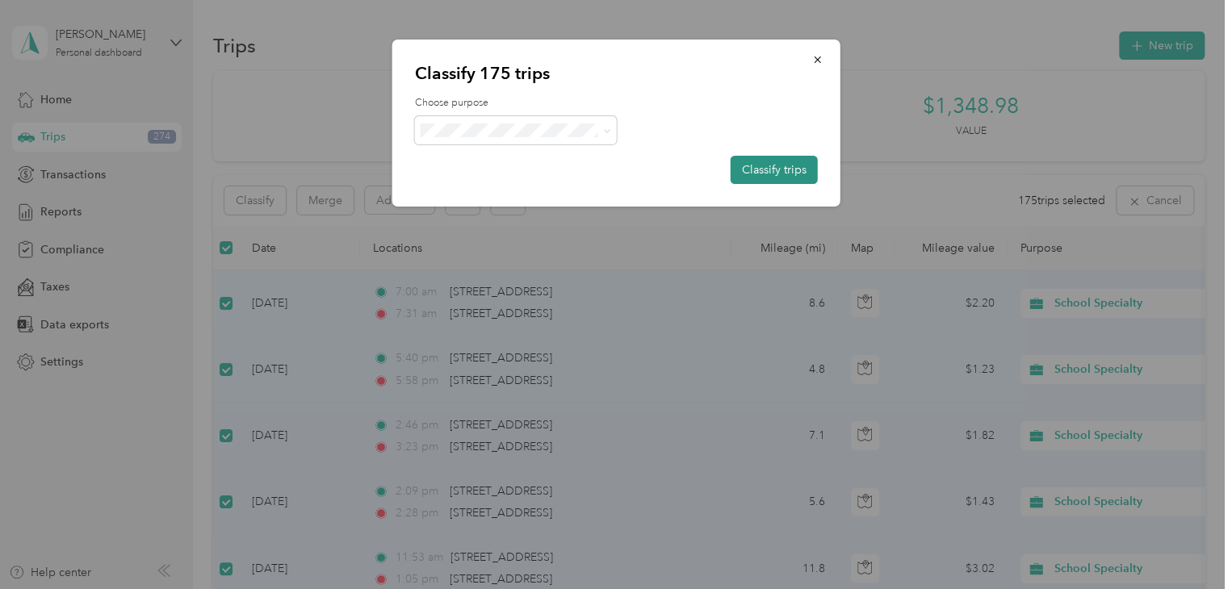
click at [752, 165] on button "Classify trips" at bounding box center [774, 170] width 87 height 28
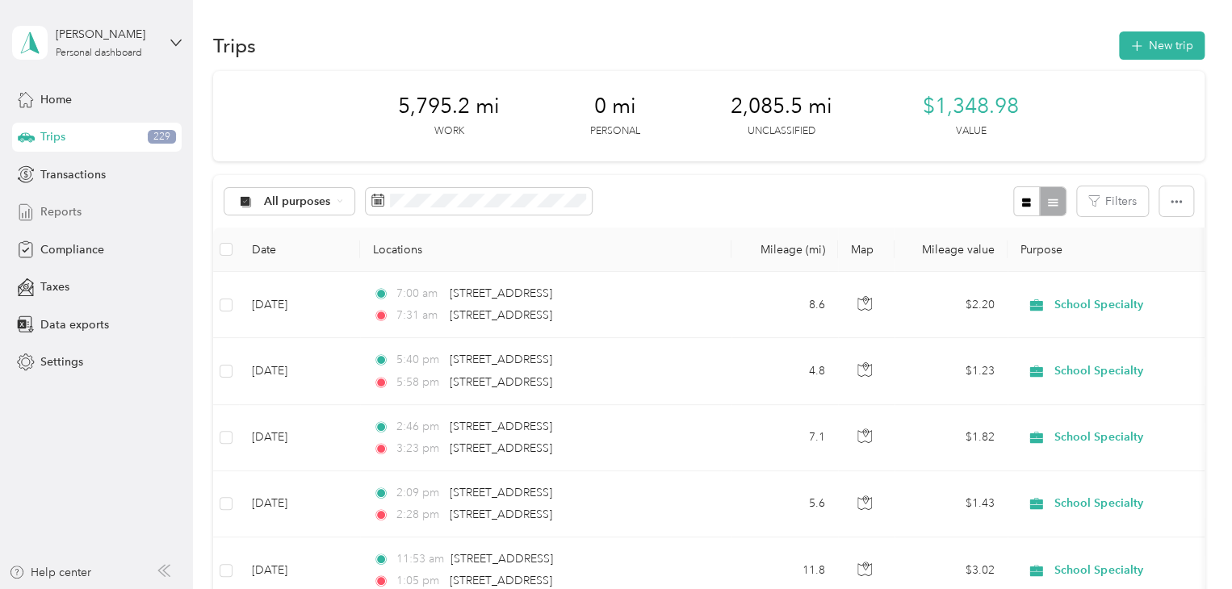
click at [71, 207] on span "Reports" at bounding box center [60, 211] width 41 height 17
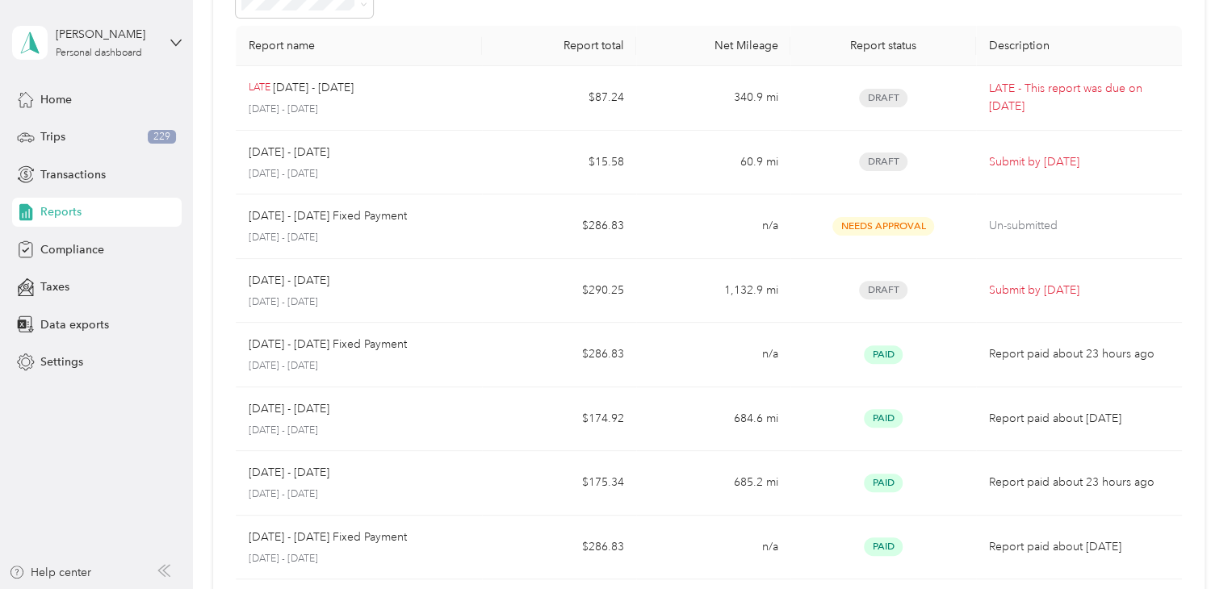
scroll to position [81, 0]
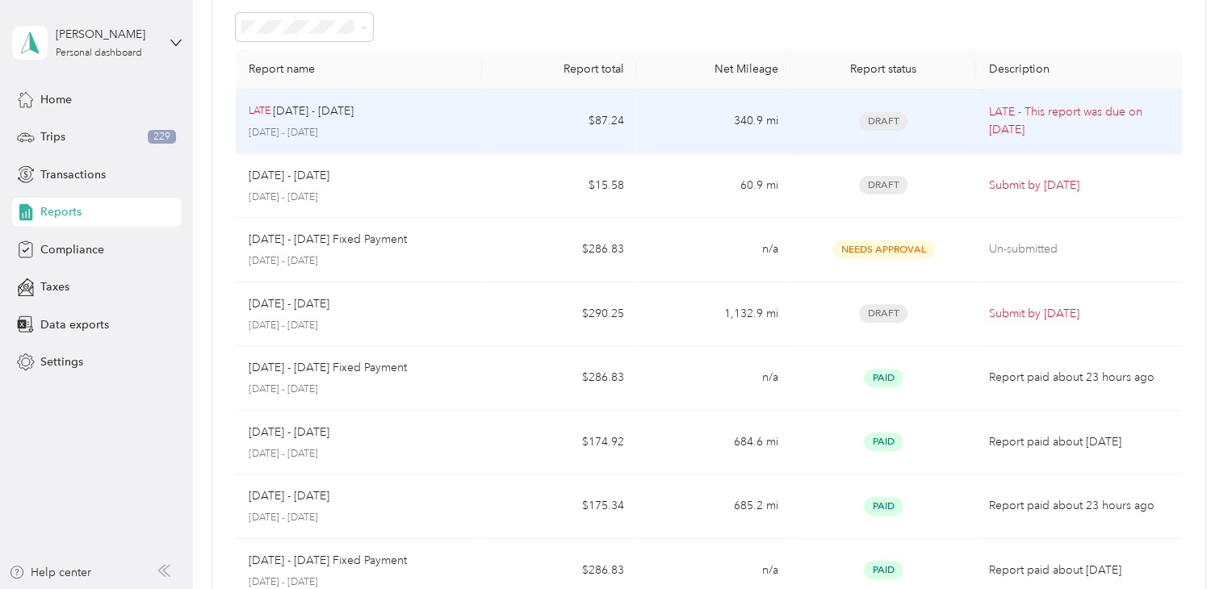
click at [1104, 119] on p "LATE - This report was due on [DATE]" at bounding box center [1079, 121] width 180 height 36
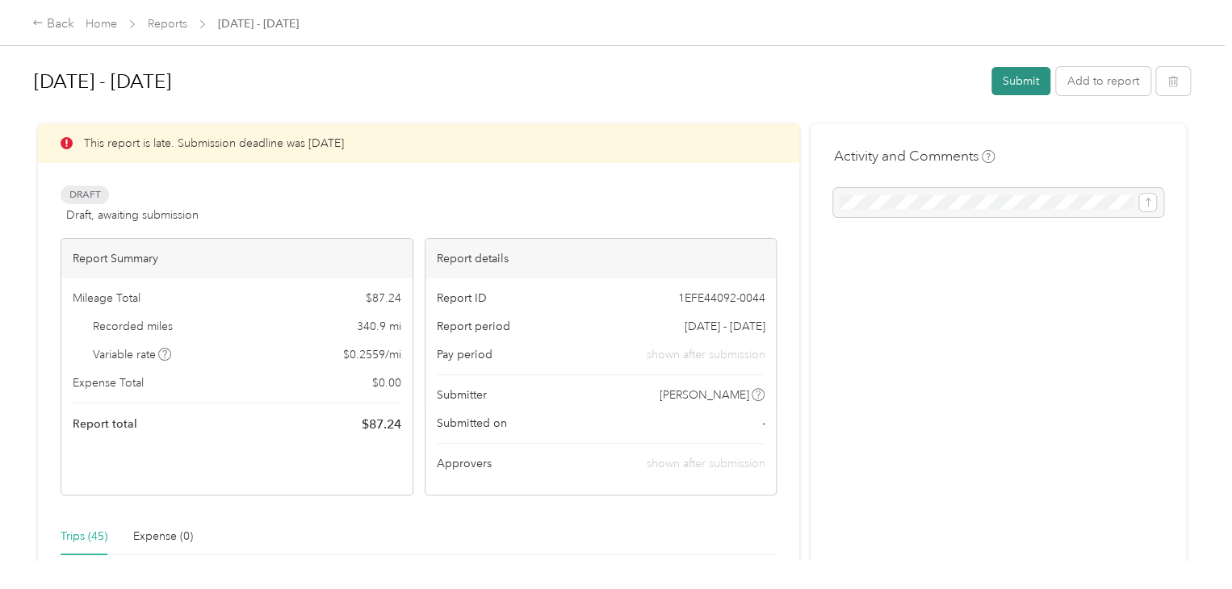
click at [1025, 78] on button "Submit" at bounding box center [1020, 81] width 59 height 28
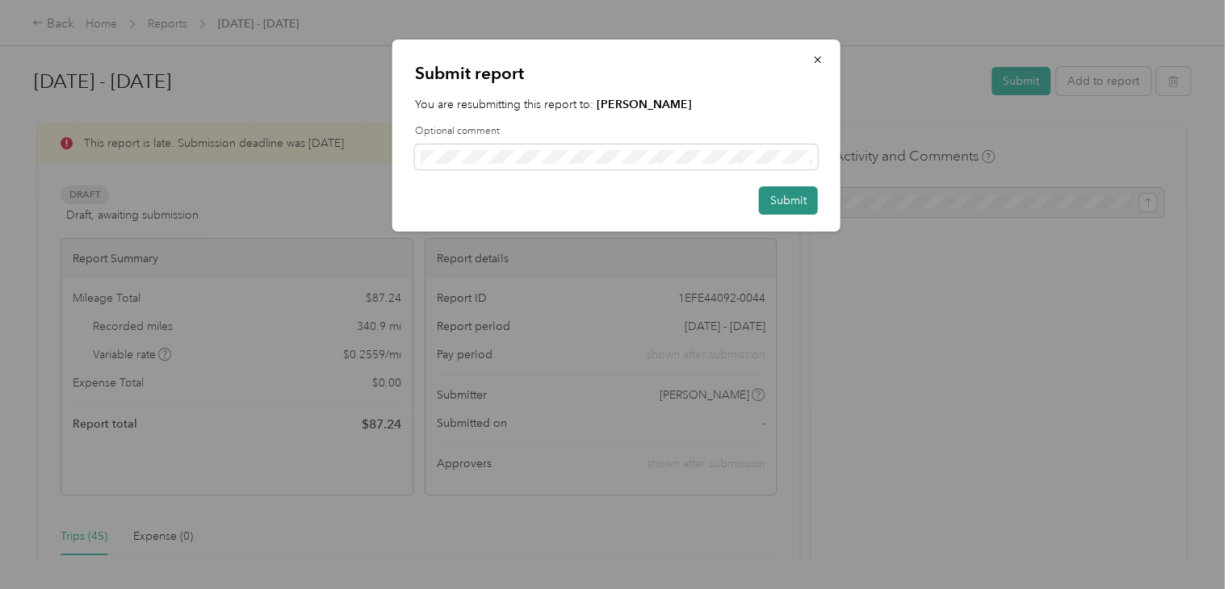
click at [805, 204] on button "Submit" at bounding box center [788, 201] width 59 height 28
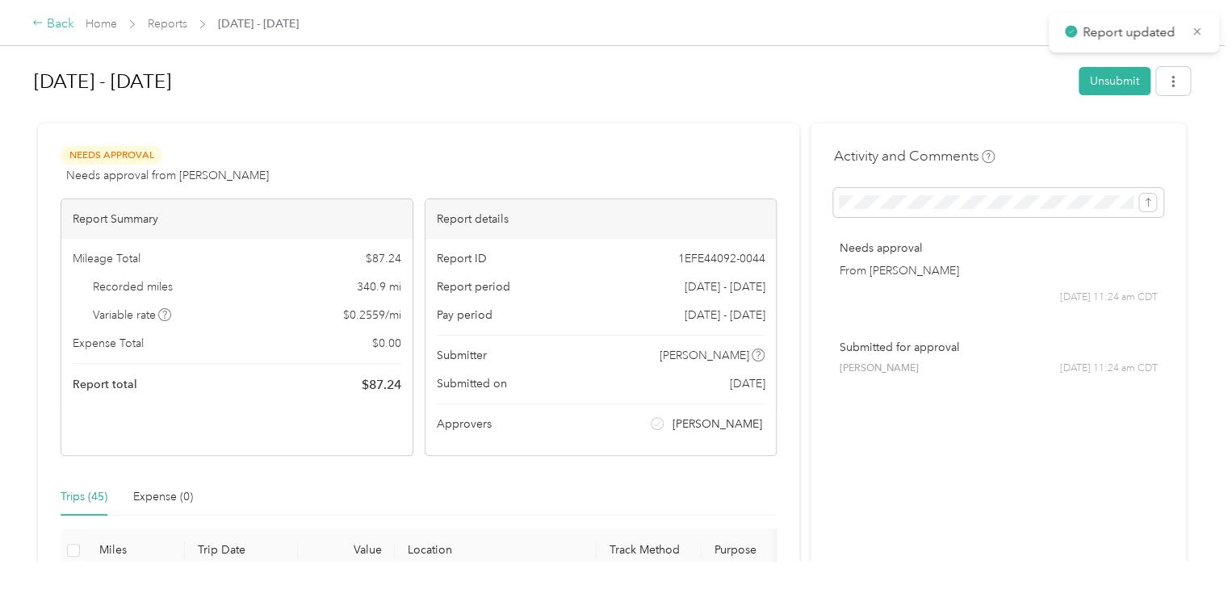
click at [60, 18] on div "Back" at bounding box center [53, 24] width 42 height 19
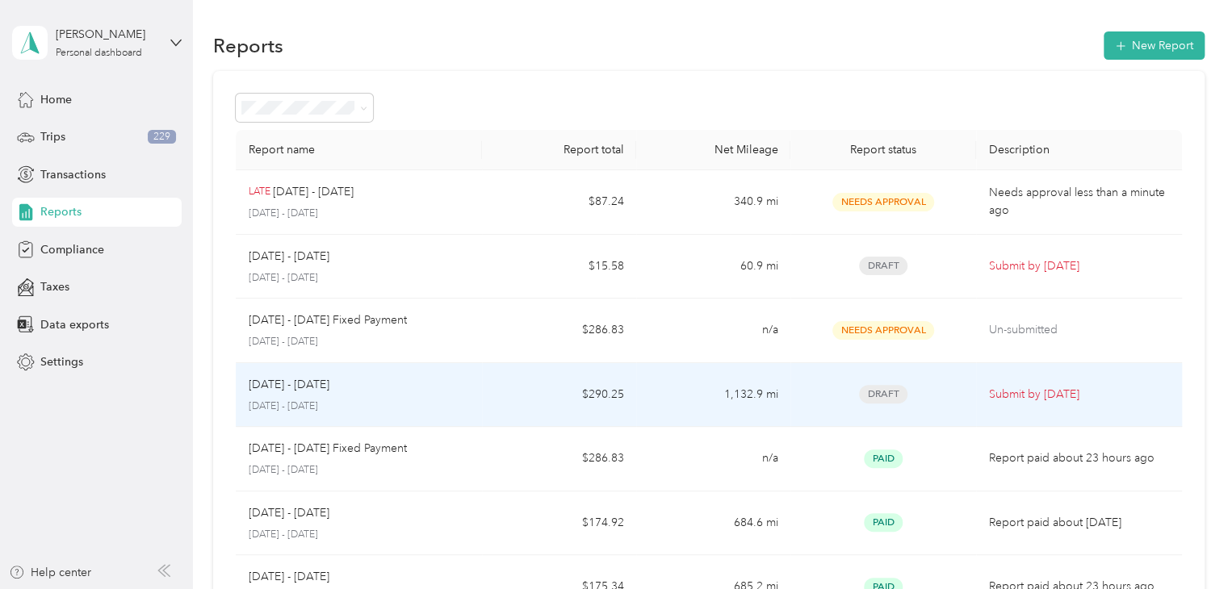
click at [1027, 396] on p "Submit by [DATE]" at bounding box center [1079, 395] width 180 height 18
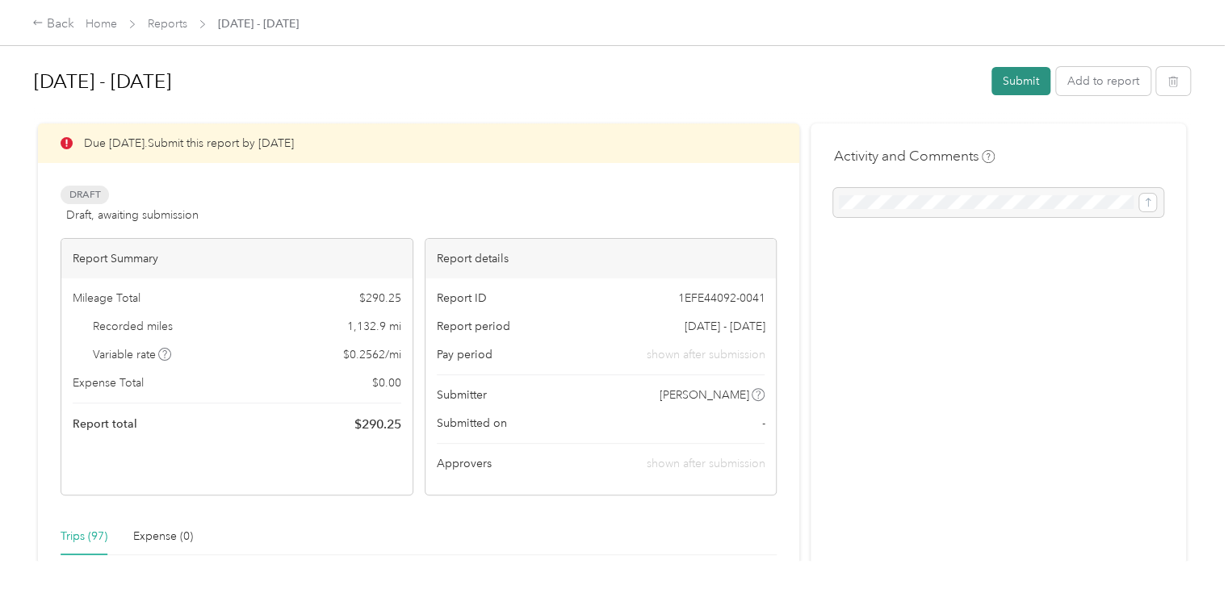
click at [1002, 82] on button "Submit" at bounding box center [1020, 81] width 59 height 28
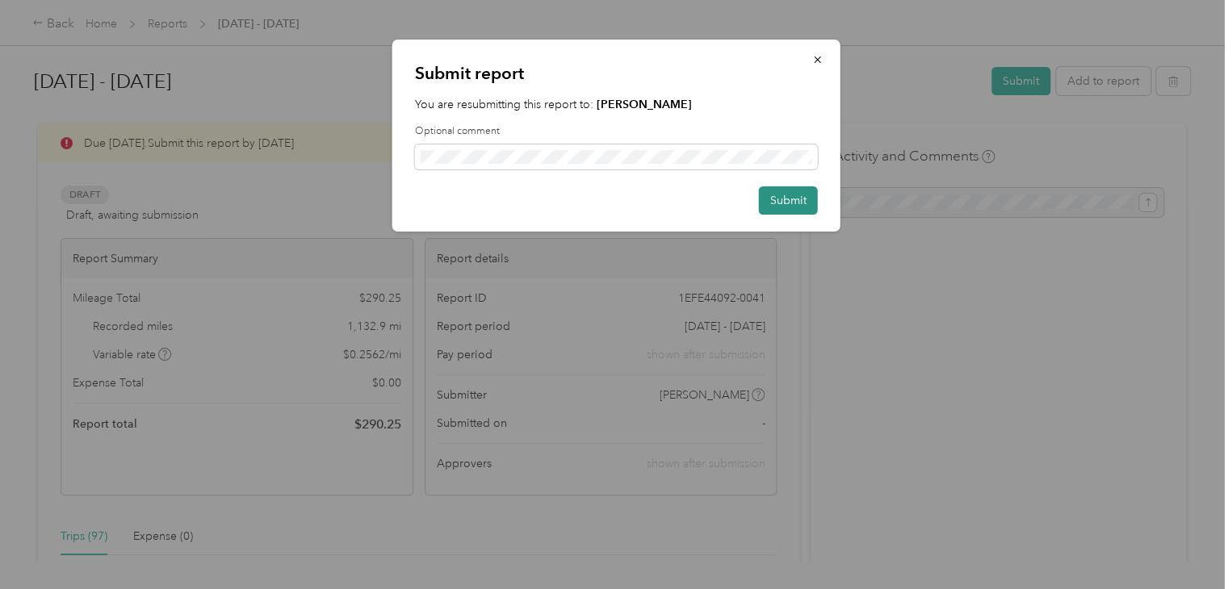
click at [776, 203] on button "Submit" at bounding box center [788, 201] width 59 height 28
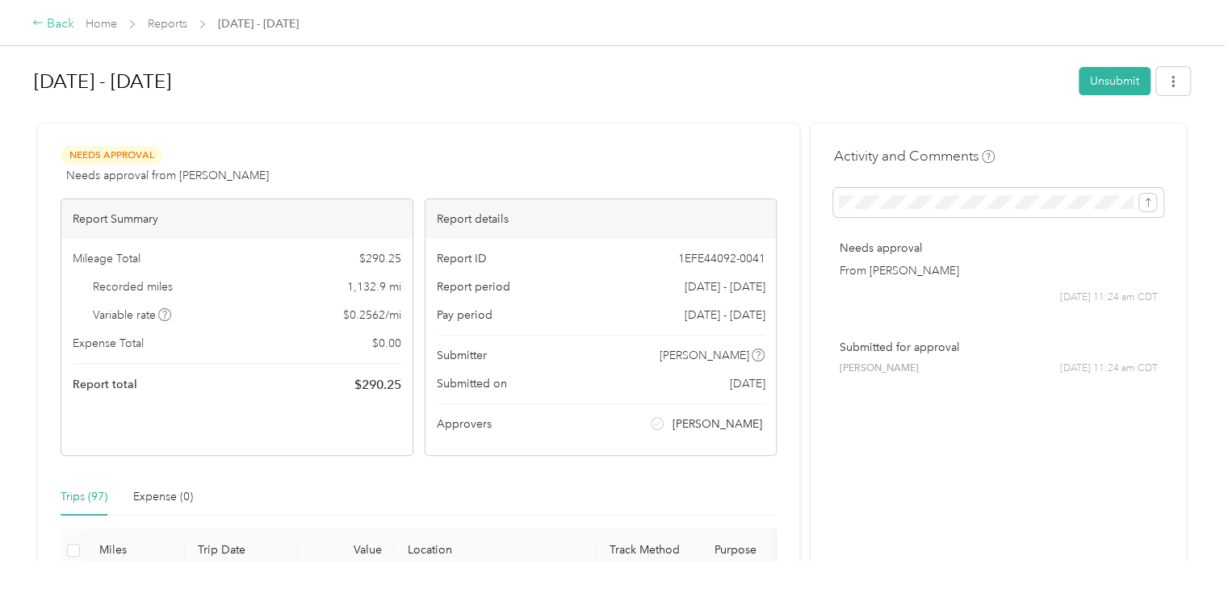
click at [54, 29] on div "Back" at bounding box center [53, 24] width 42 height 19
